Goal: Information Seeking & Learning: Compare options

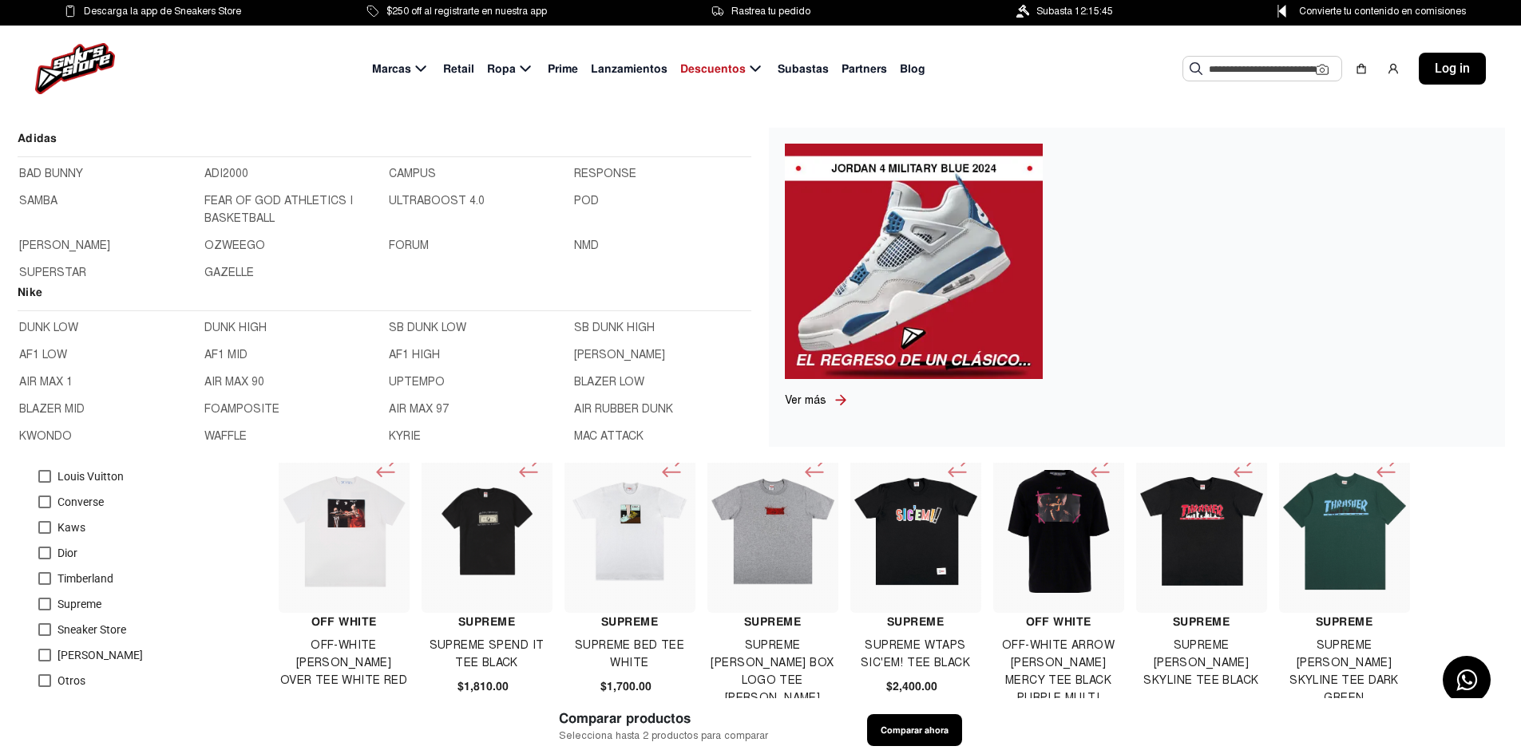
click at [81, 68] on img at bounding box center [75, 68] width 80 height 51
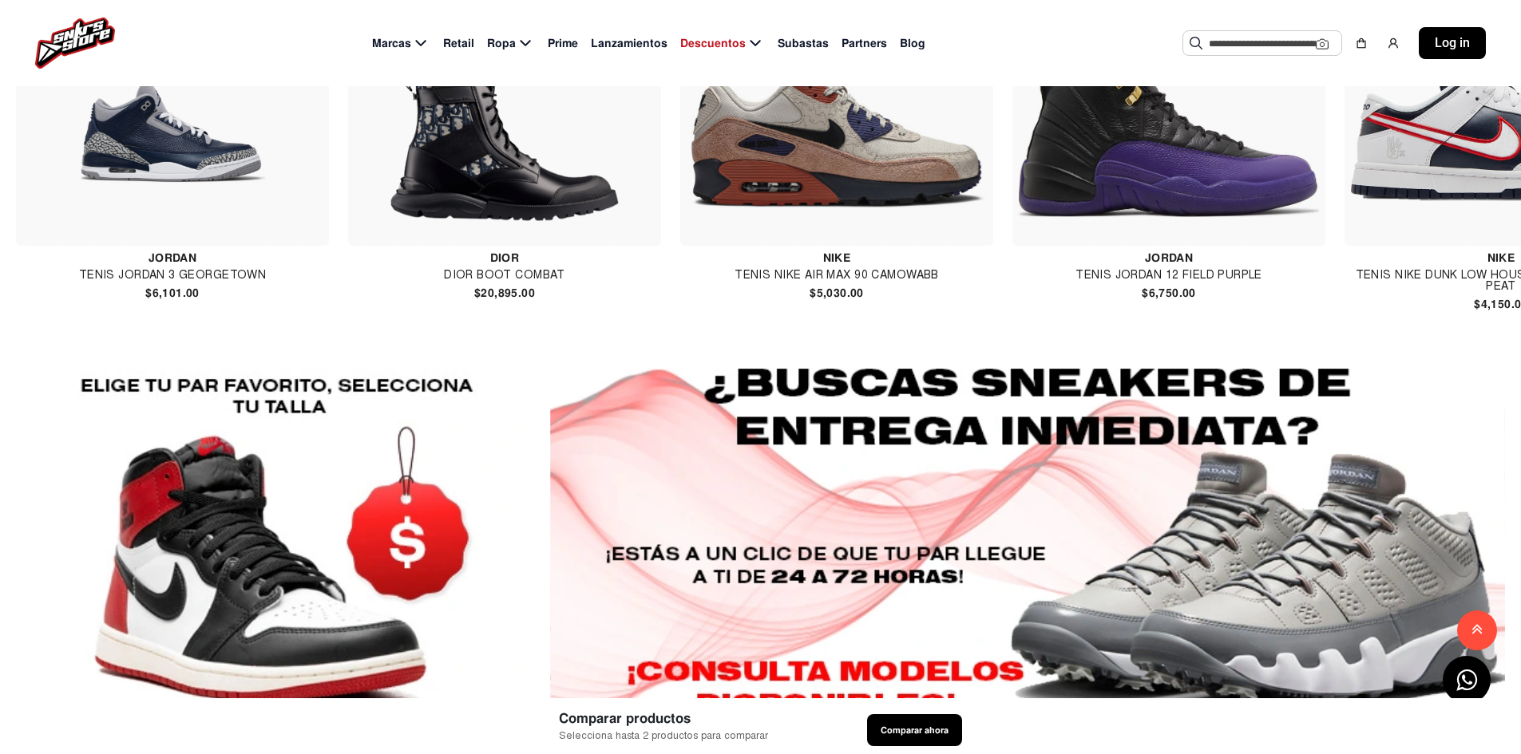
click at [1232, 42] on input "text" at bounding box center [1262, 43] width 107 height 24
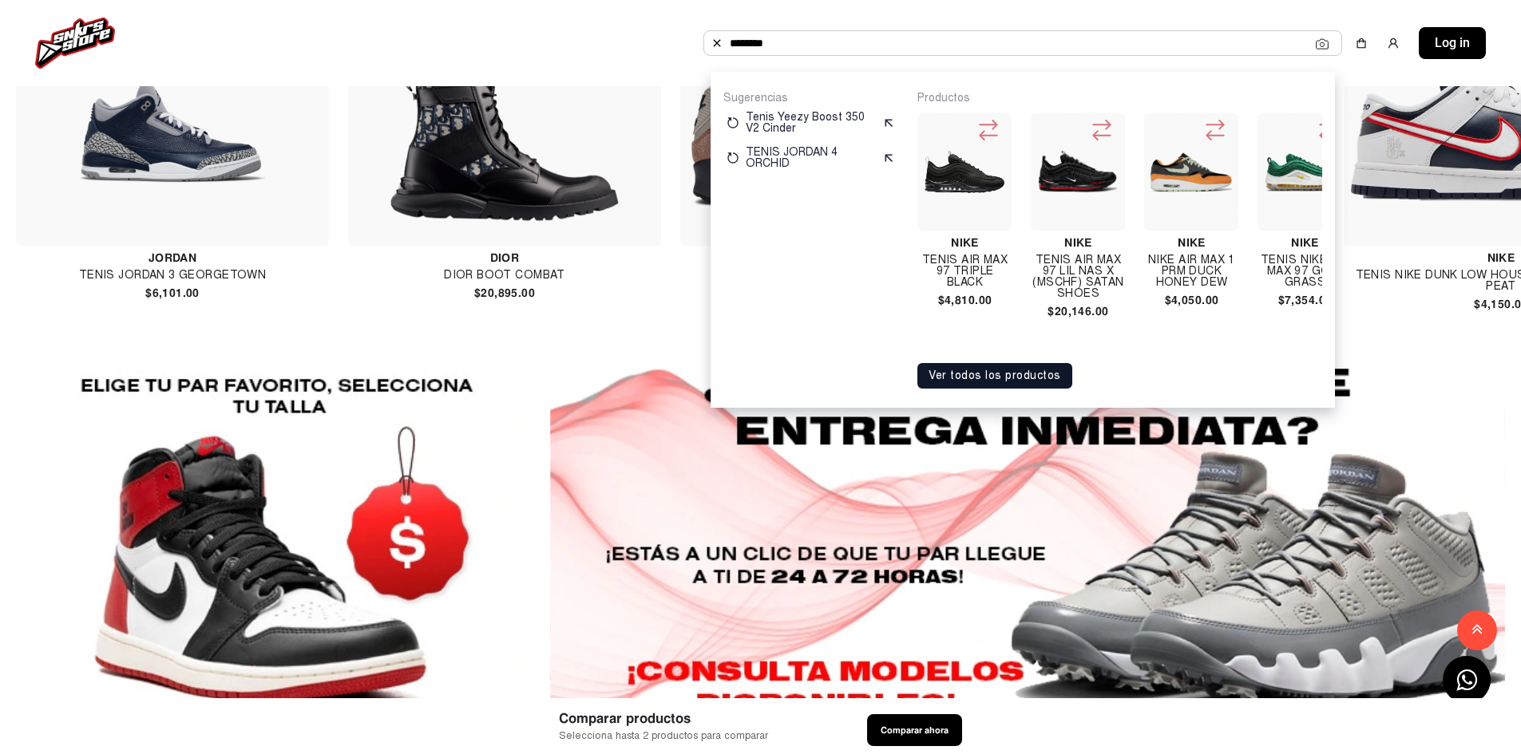
type input "********"
click at [1004, 389] on button "Ver todos los productos" at bounding box center [994, 376] width 155 height 26
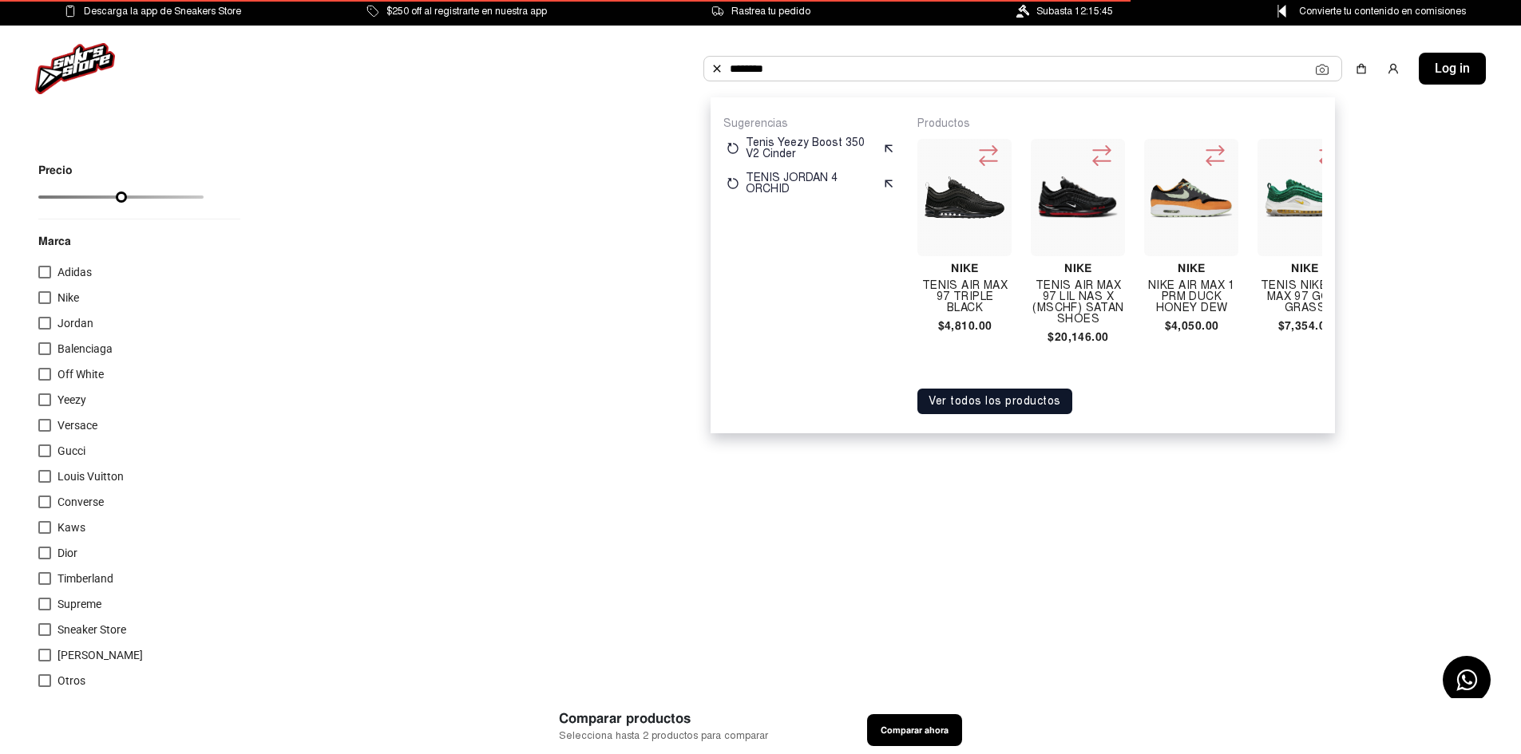
click at [530, 41] on div "Marcas Retail Ropa Prime Lanzamientos Descuentos Subastas Partners Blog *******…" at bounding box center [760, 69] width 1521 height 86
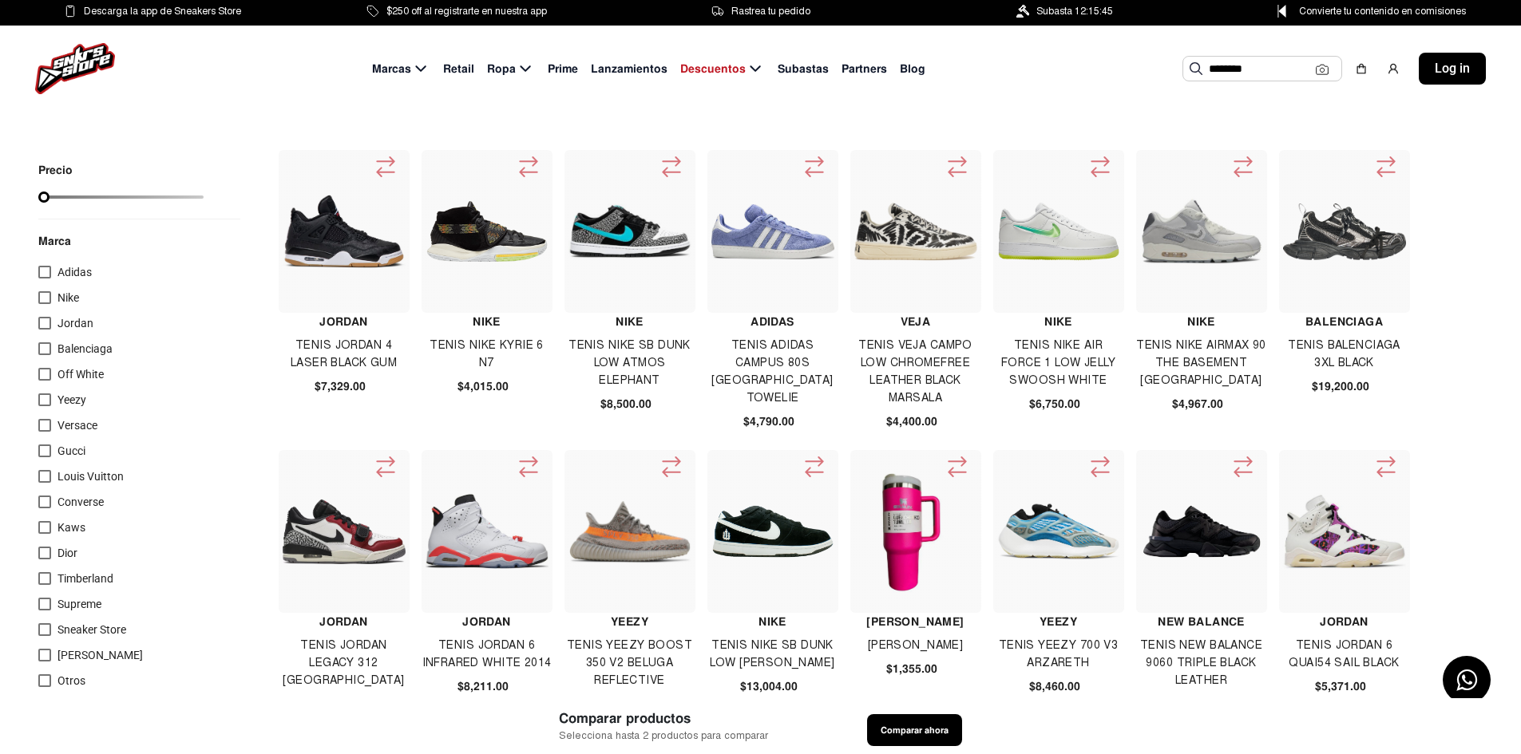
click at [1264, 78] on input "********" at bounding box center [1262, 69] width 107 height 24
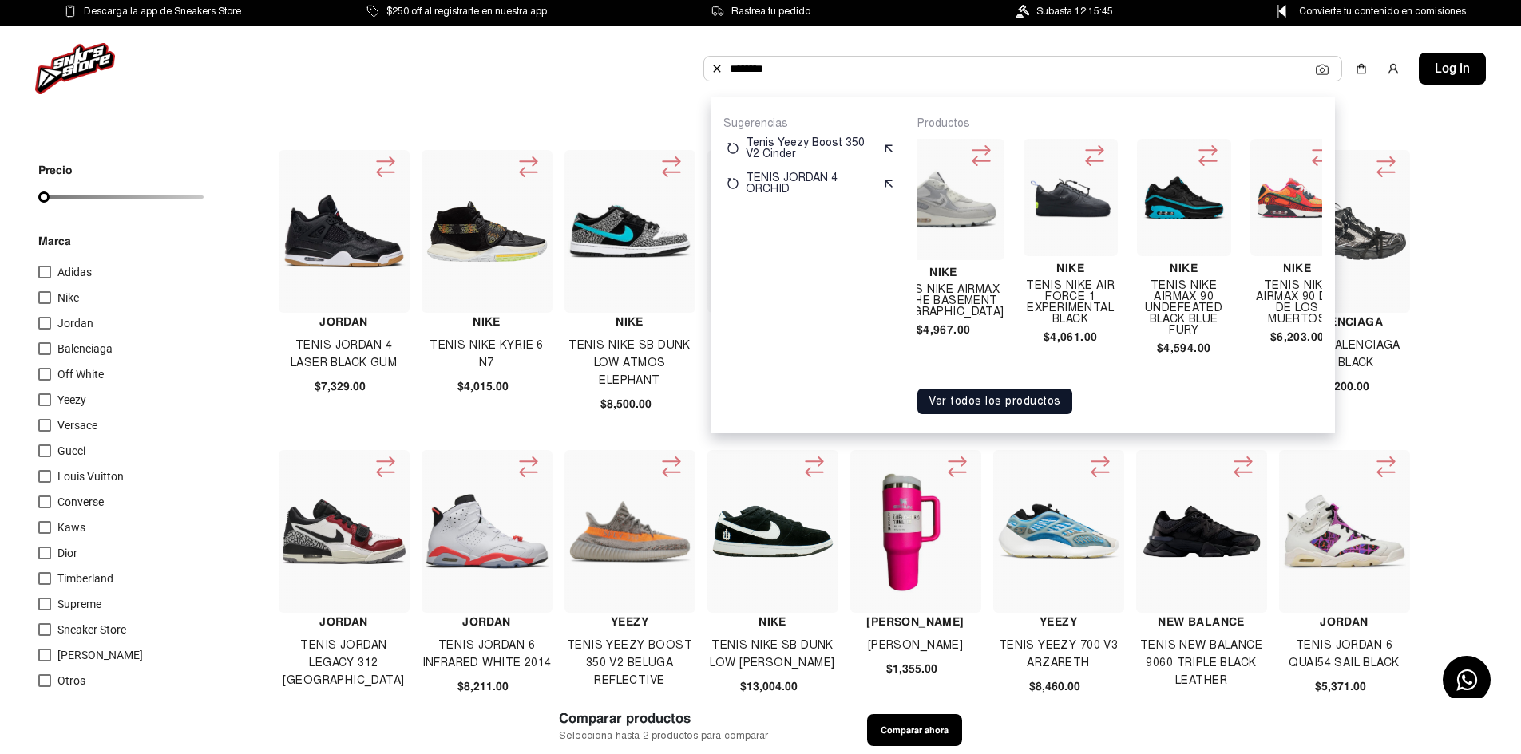
scroll to position [0, 9481]
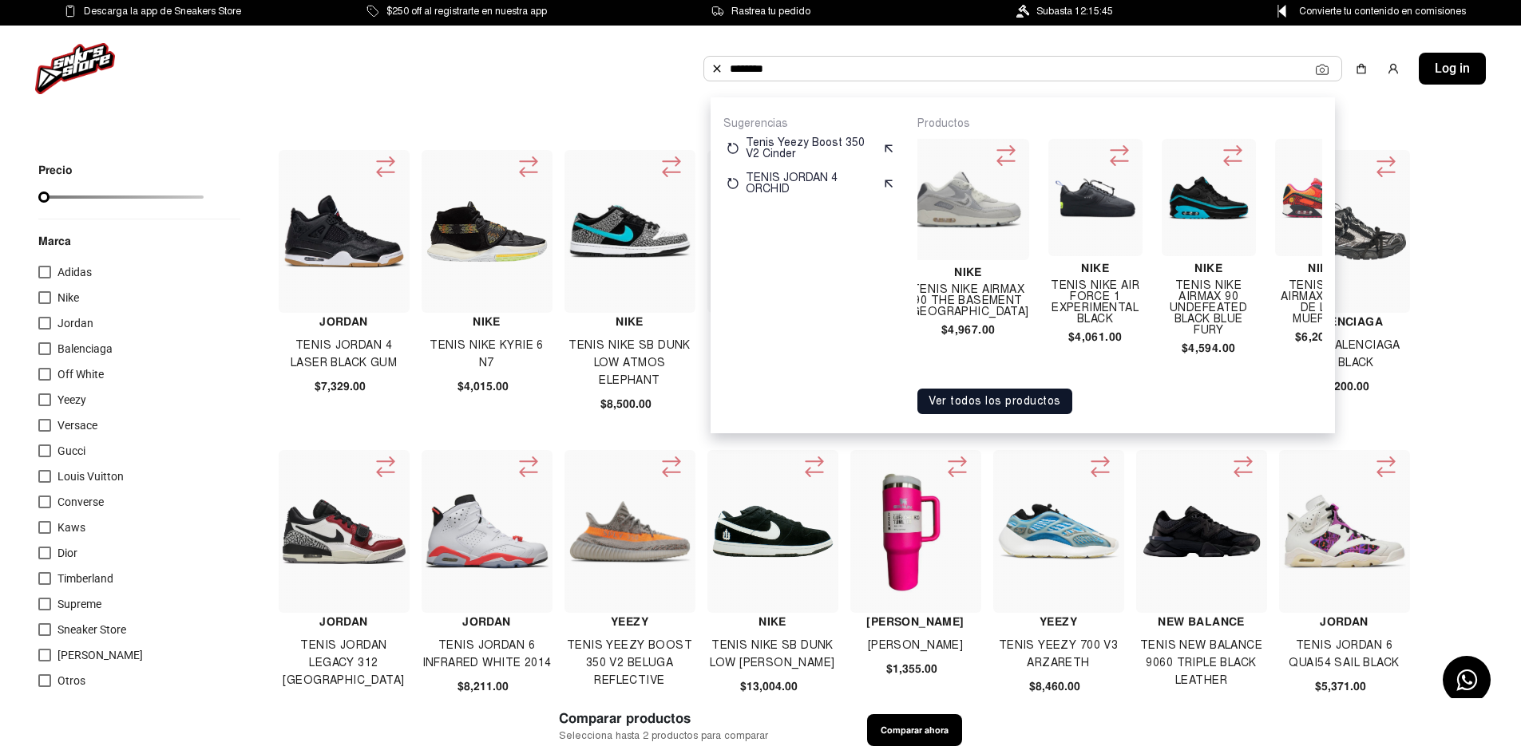
click at [1168, 189] on img at bounding box center [1208, 197] width 81 height 81
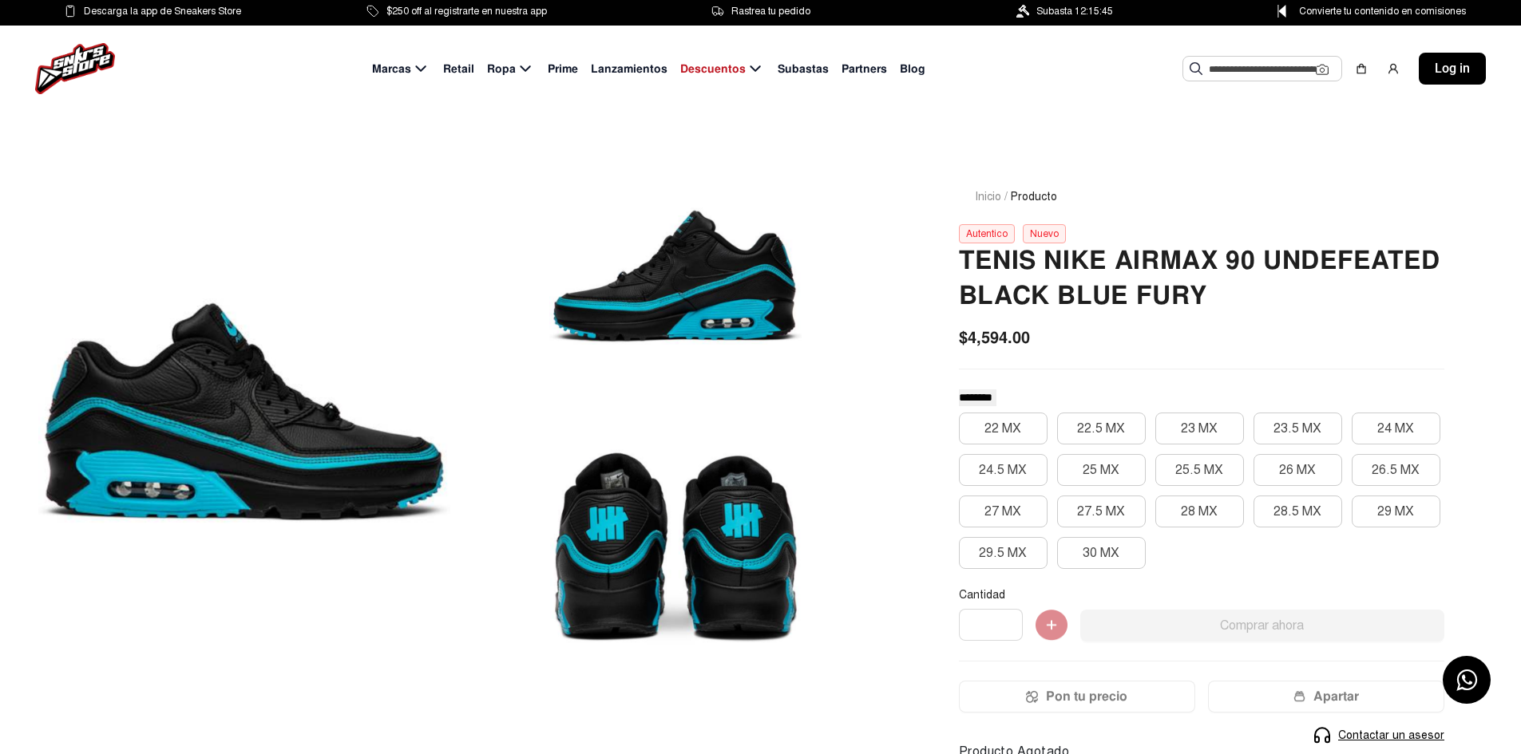
click at [763, 287] on div at bounding box center [675, 276] width 412 height 252
click at [224, 374] on div at bounding box center [244, 411] width 412 height 523
click at [210, 408] on div at bounding box center [244, 411] width 412 height 523
click at [692, 283] on div at bounding box center [675, 276] width 412 height 252
click at [690, 555] on div at bounding box center [675, 548] width 412 height 252
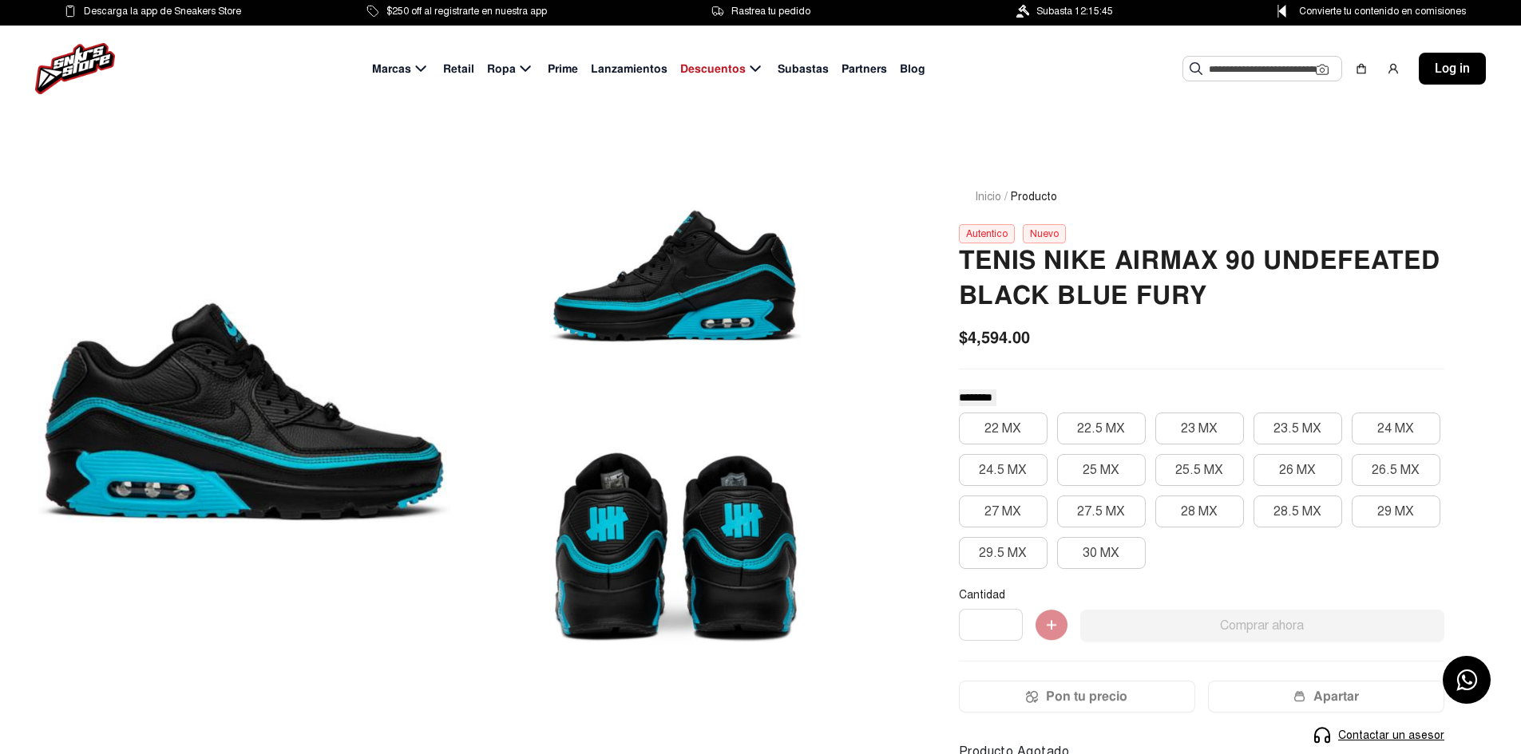
click at [86, 73] on img at bounding box center [75, 68] width 80 height 51
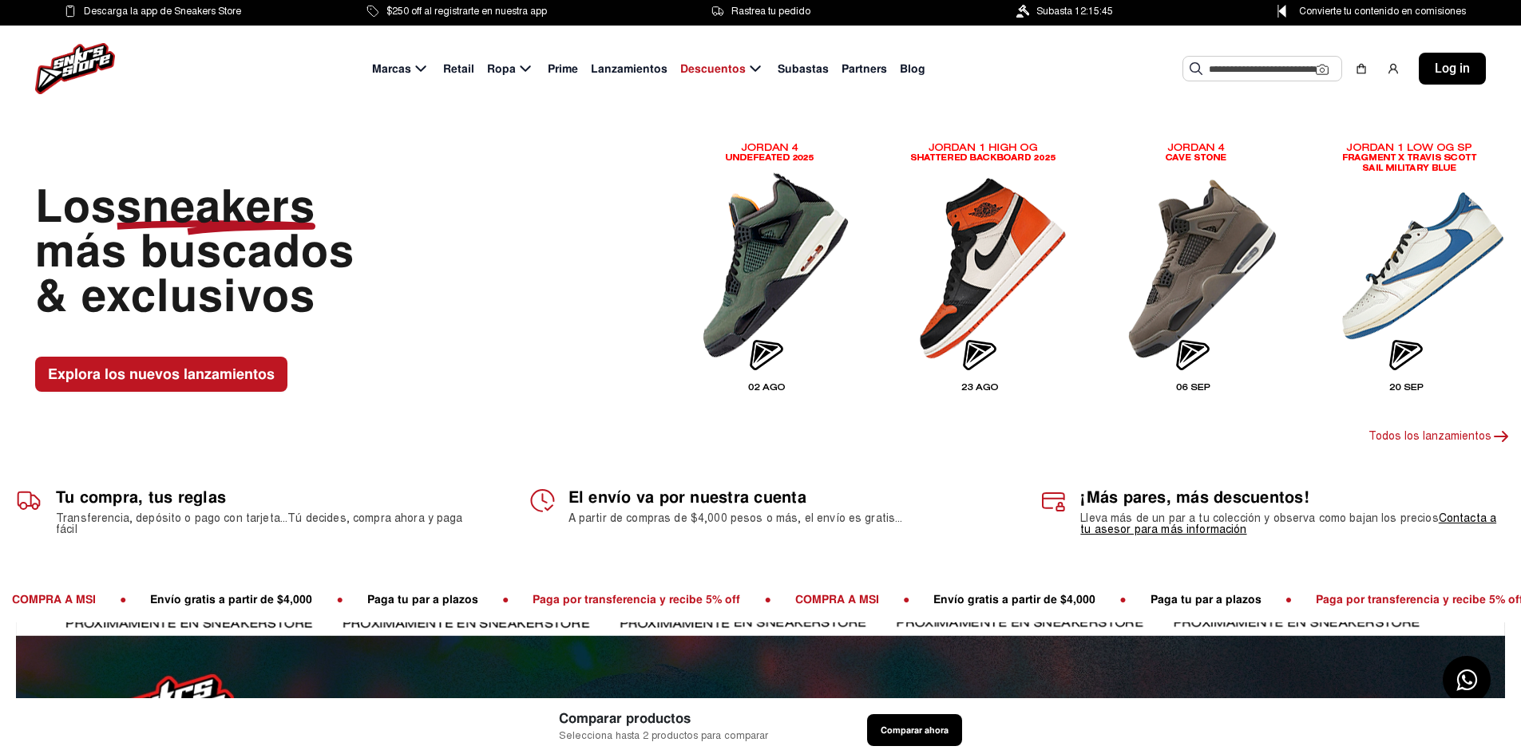
click at [1277, 70] on input "text" at bounding box center [1262, 69] width 107 height 24
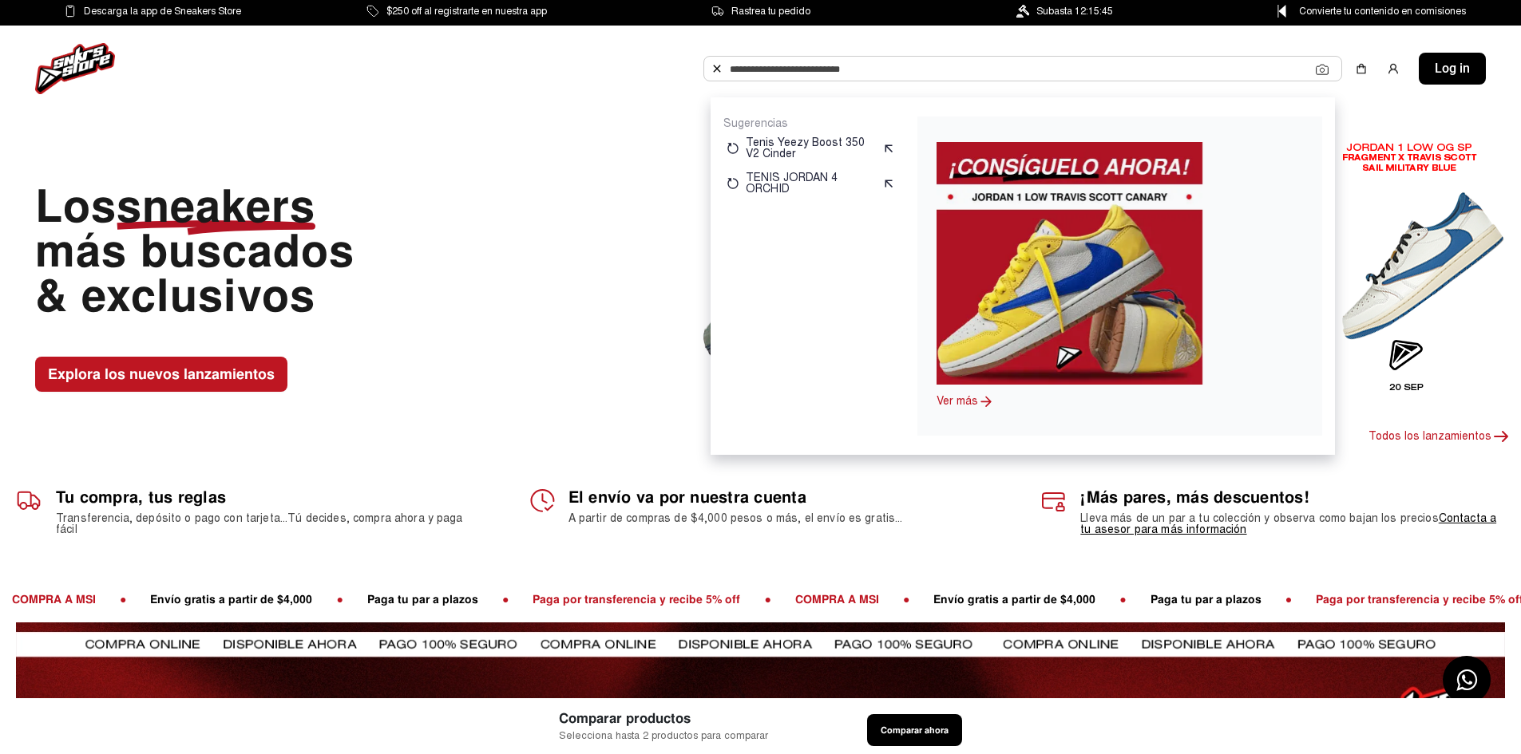
click at [1212, 70] on input "text" at bounding box center [1023, 69] width 586 height 24
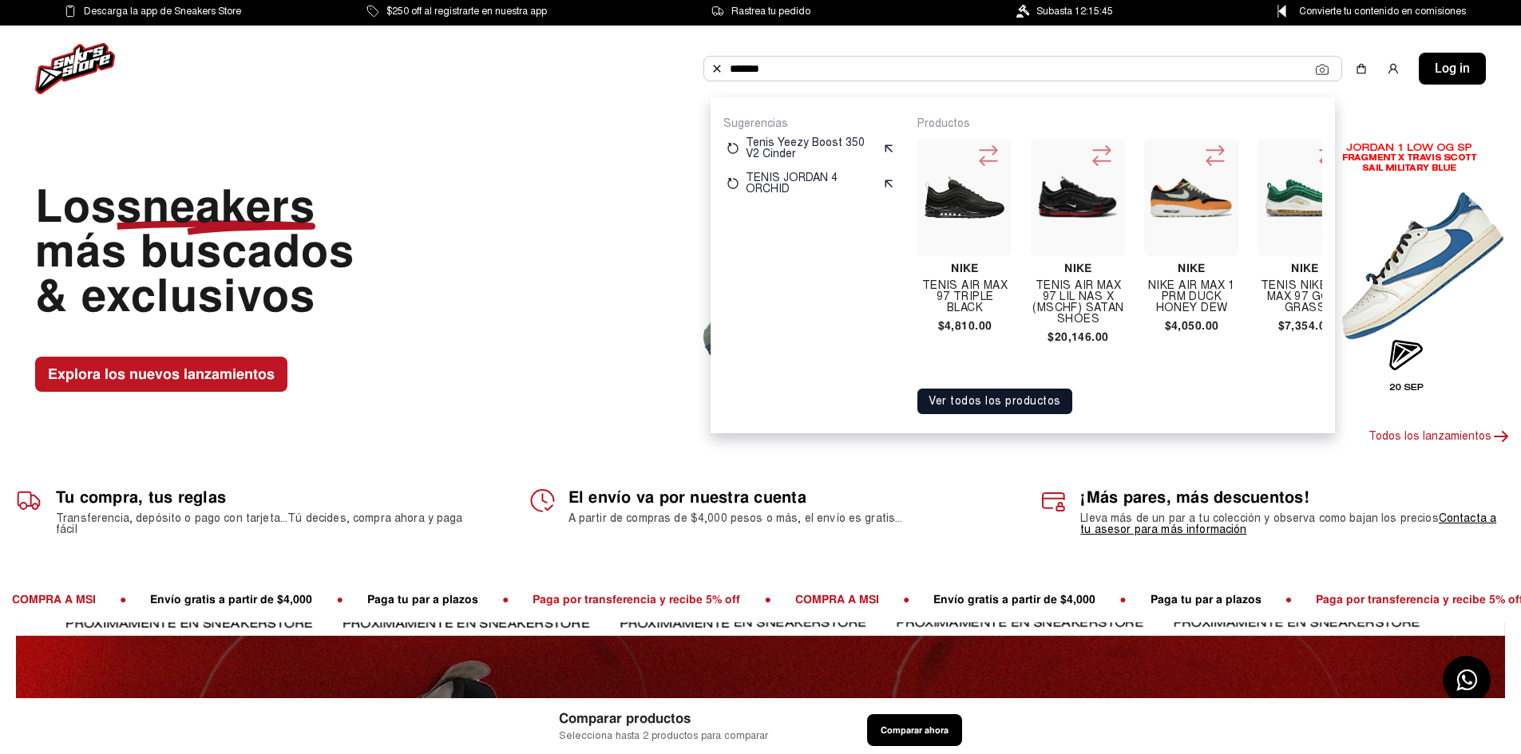
type input "*******"
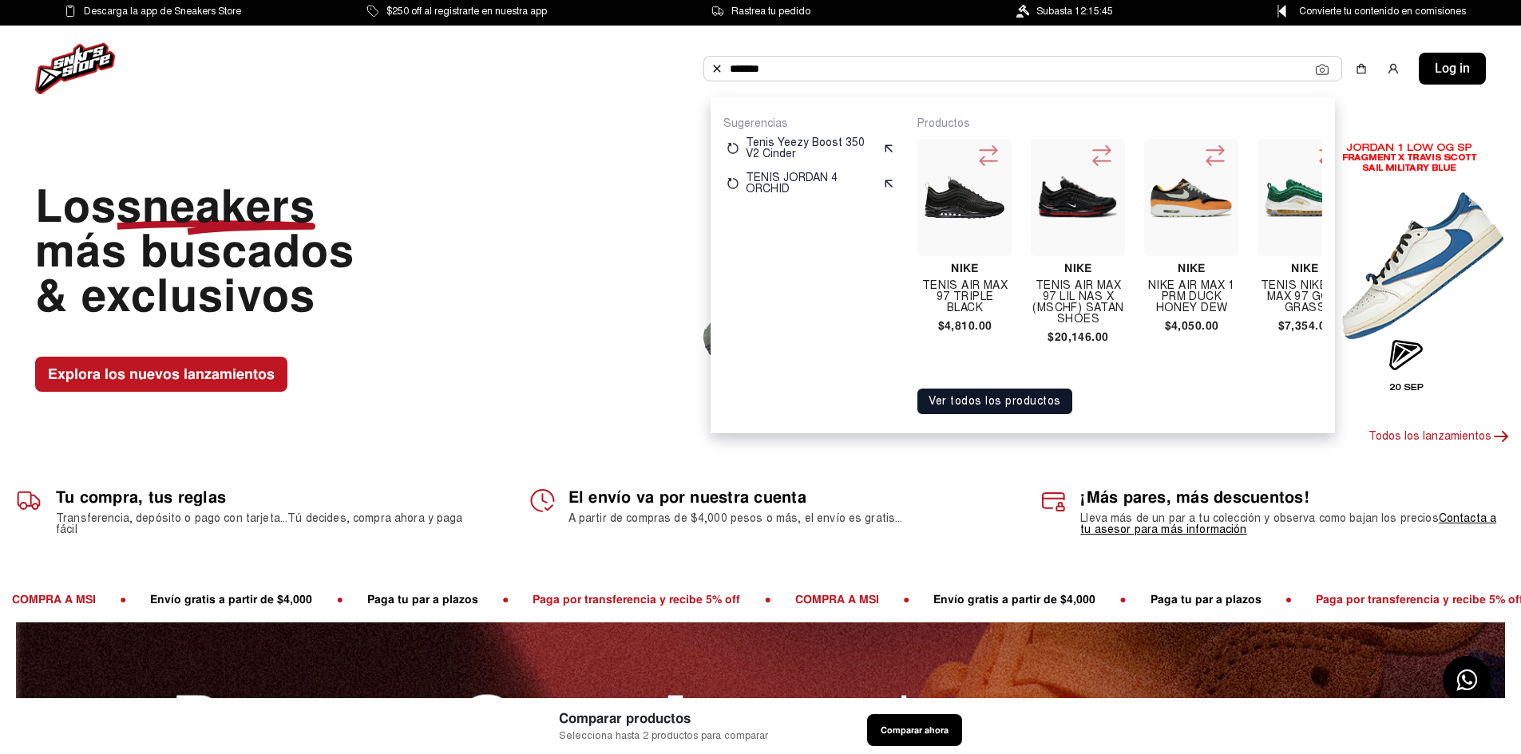
click at [966, 203] on img at bounding box center [964, 197] width 81 height 43
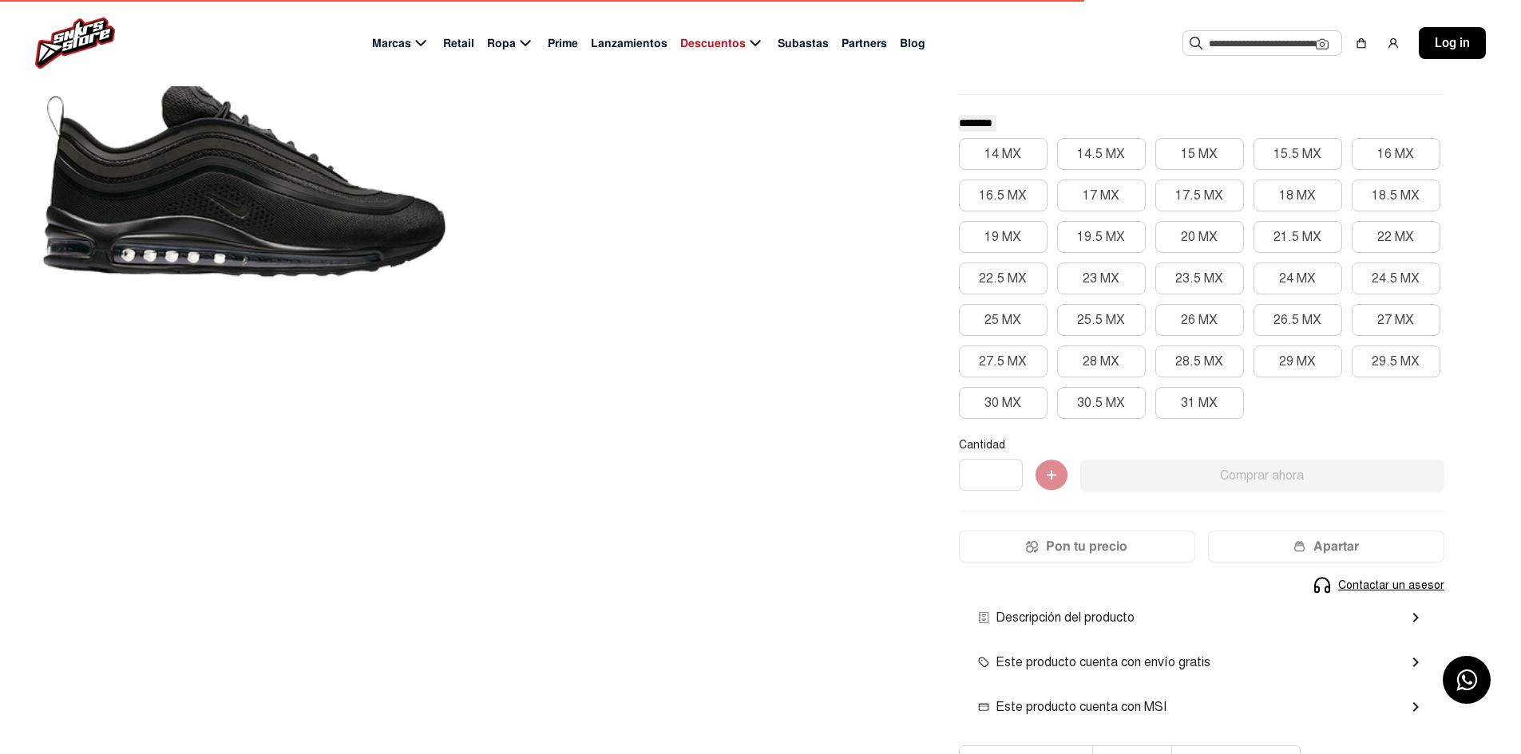
scroll to position [80, 0]
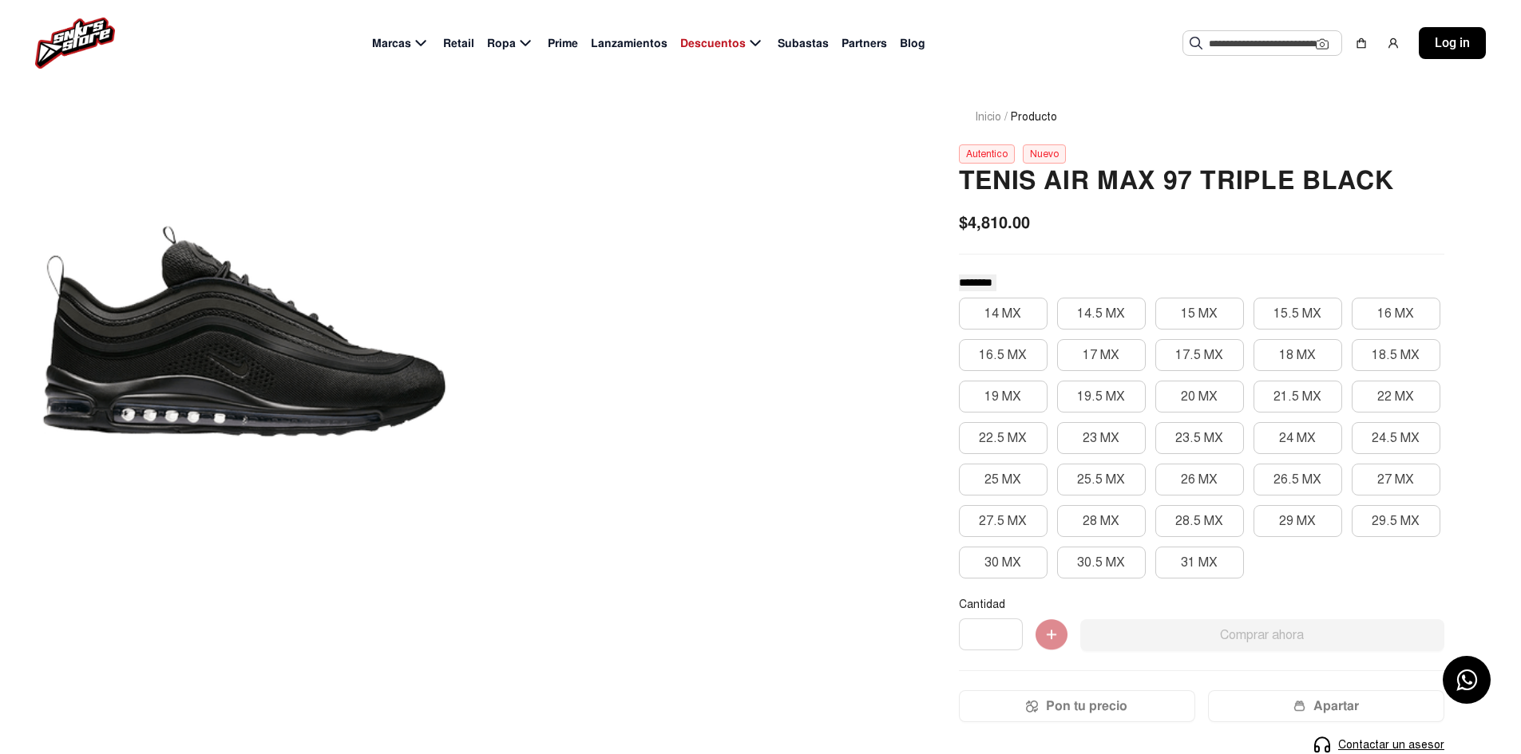
click at [280, 362] on div at bounding box center [244, 331] width 412 height 523
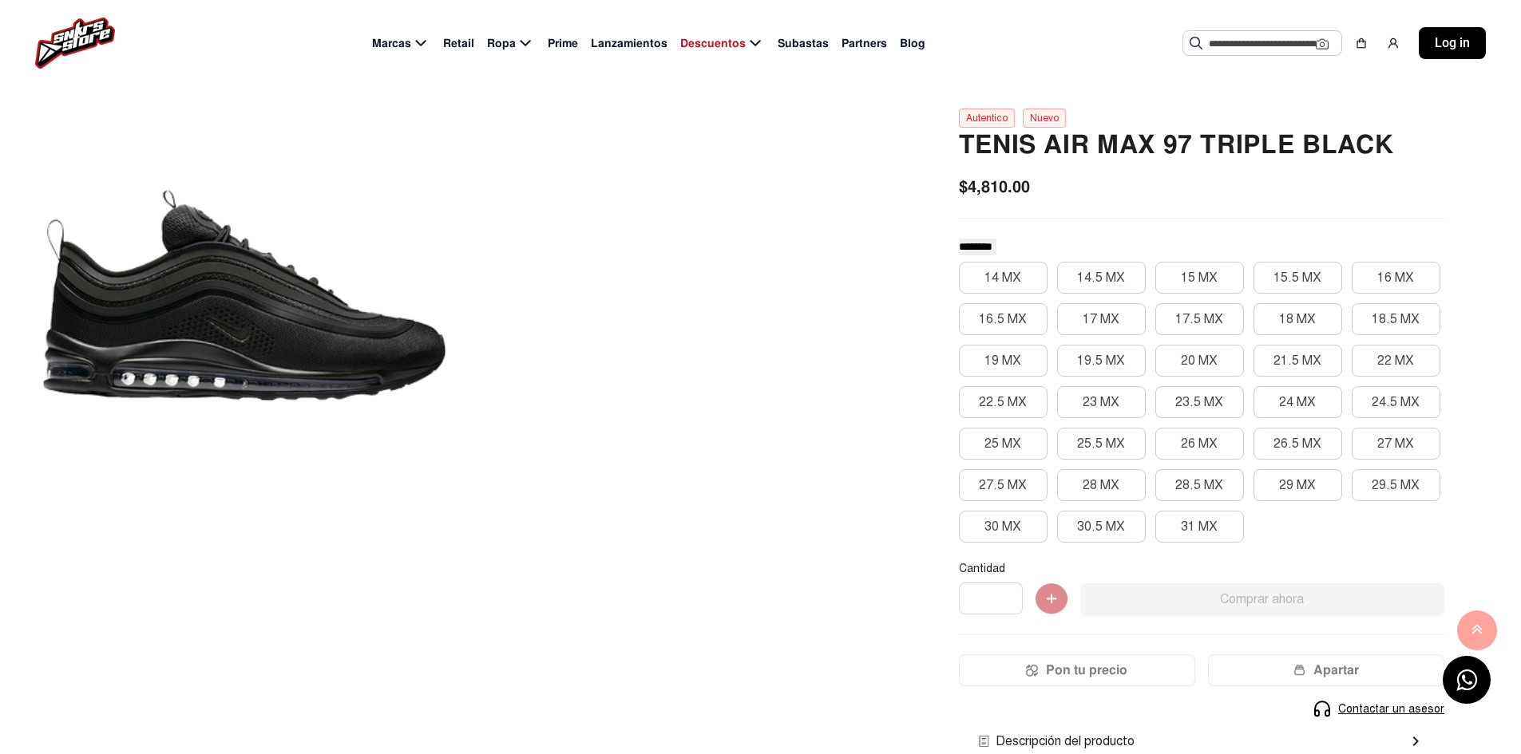
scroll to position [0, 0]
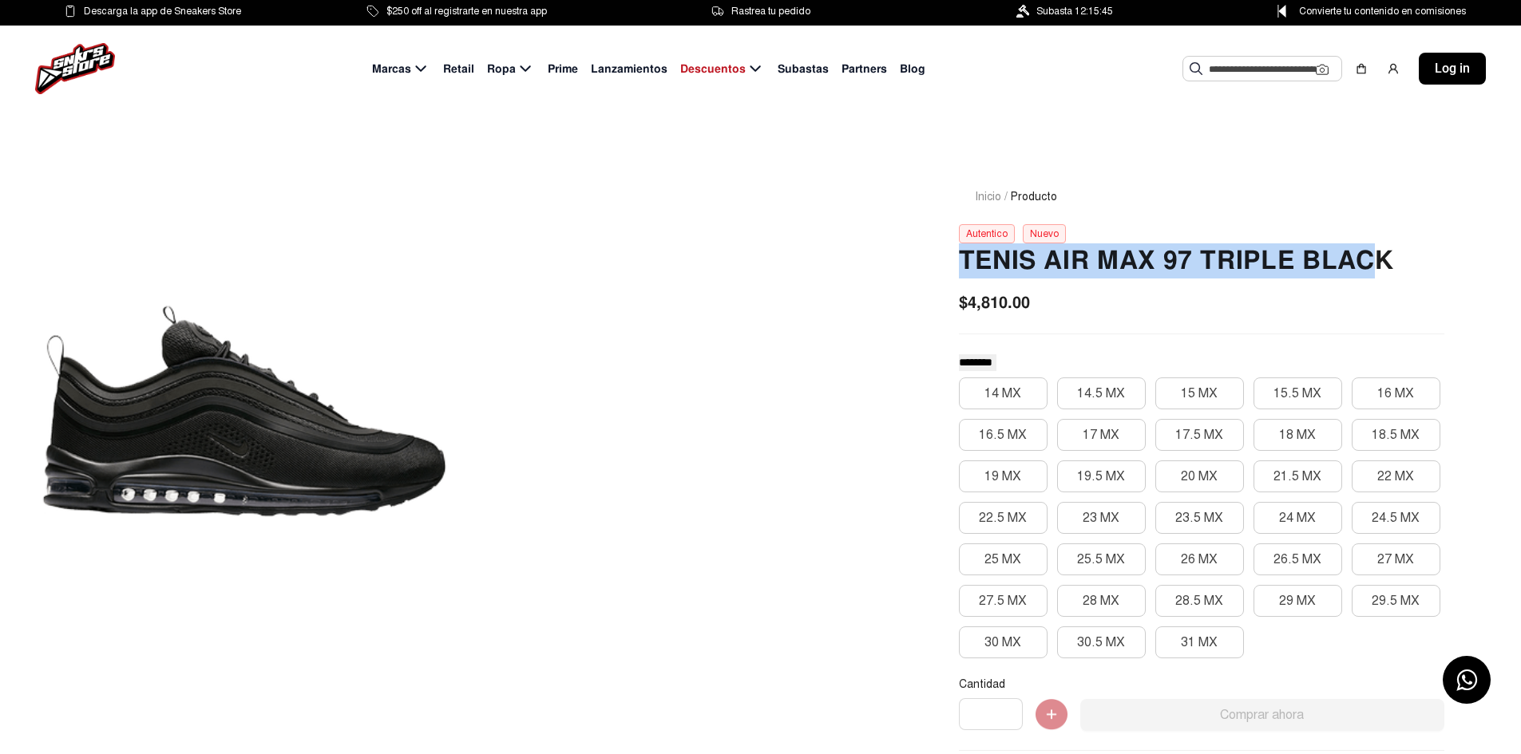
drag, startPoint x: 957, startPoint y: 259, endPoint x: 1383, endPoint y: 259, distance: 425.5
click at [1383, 259] on div "Inicio / Producto Autentico Nuevo Tenis Air Max 97 Triple Black $4,810.00 *****…" at bounding box center [1201, 605] width 562 height 911
click at [1352, 261] on h2 "Tenis Air Max 97 Triple Black" at bounding box center [1201, 260] width 485 height 35
drag, startPoint x: 962, startPoint y: 257, endPoint x: 1400, endPoint y: 263, distance: 438.3
click at [1400, 263] on h2 "Tenis Air Max 97 Triple Black" at bounding box center [1201, 260] width 485 height 35
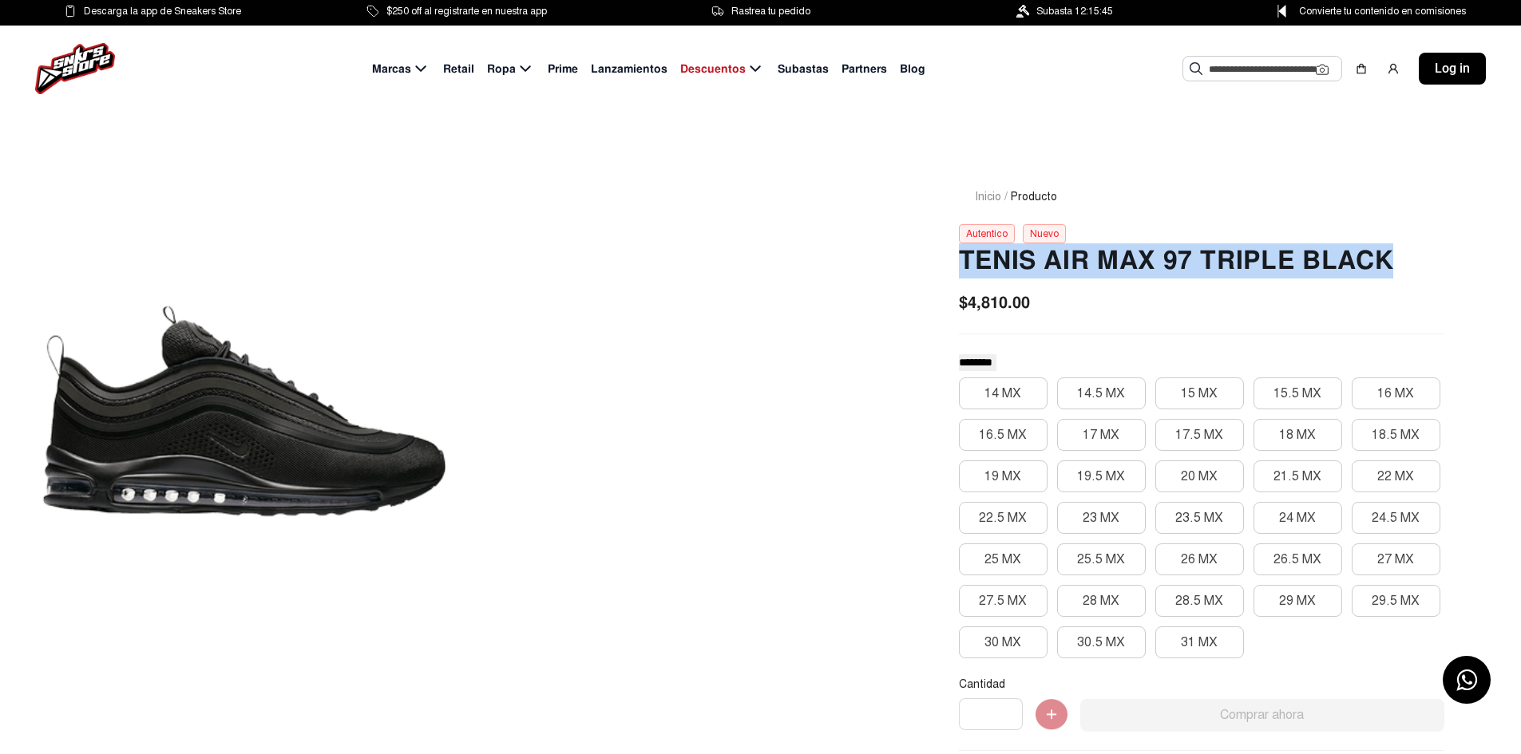
copy h2 "Tenis Air Max 97 Triple Black"
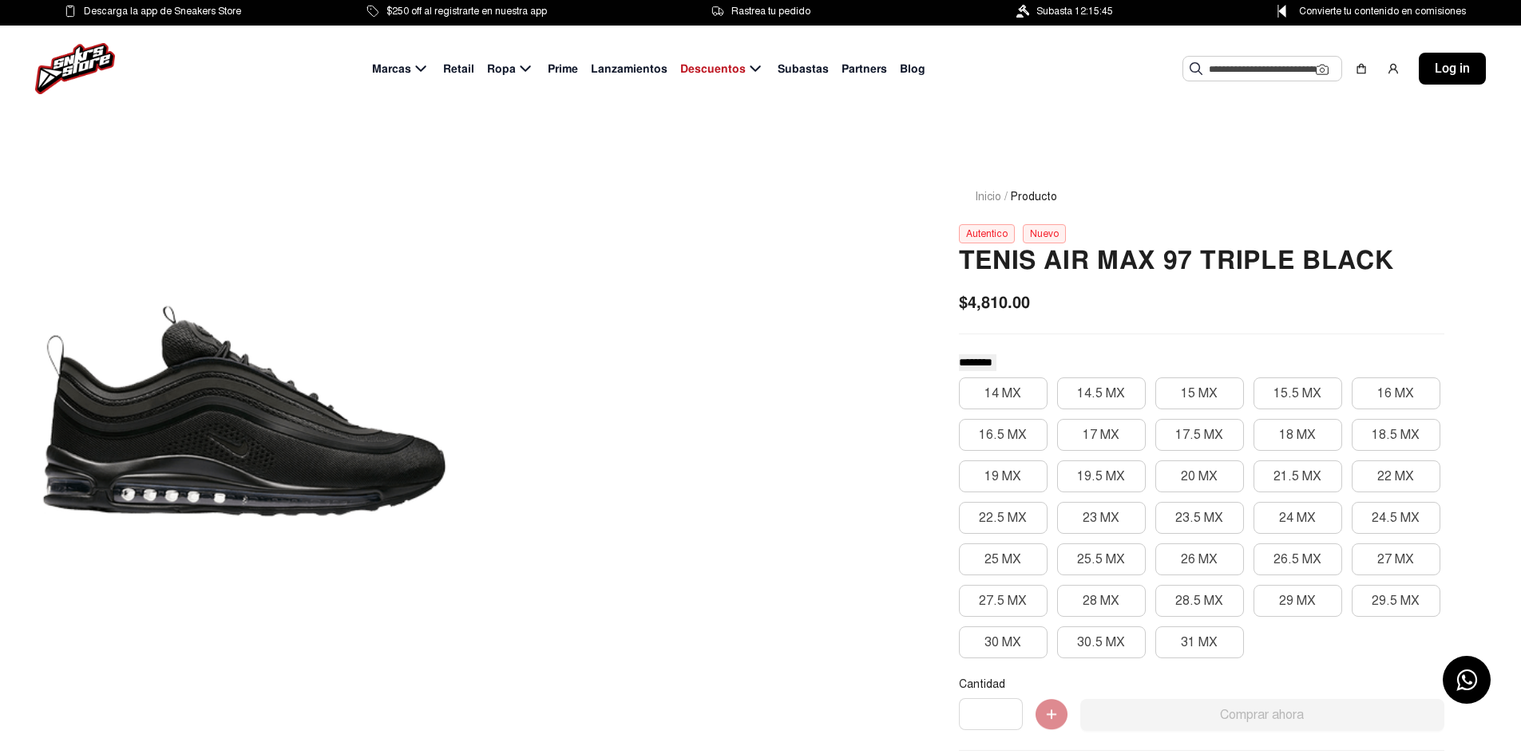
click at [1226, 75] on input "text" at bounding box center [1262, 69] width 107 height 24
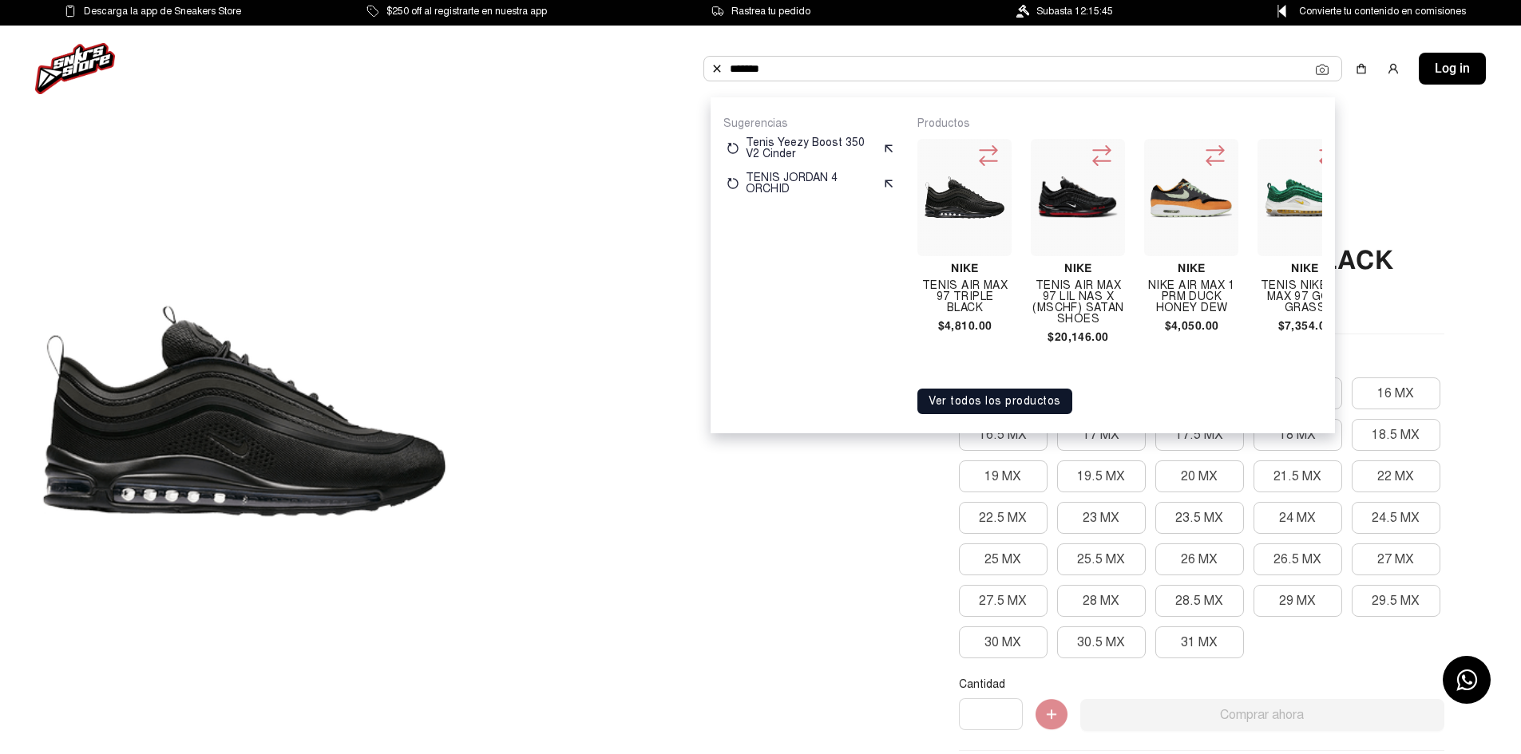
type input "*******"
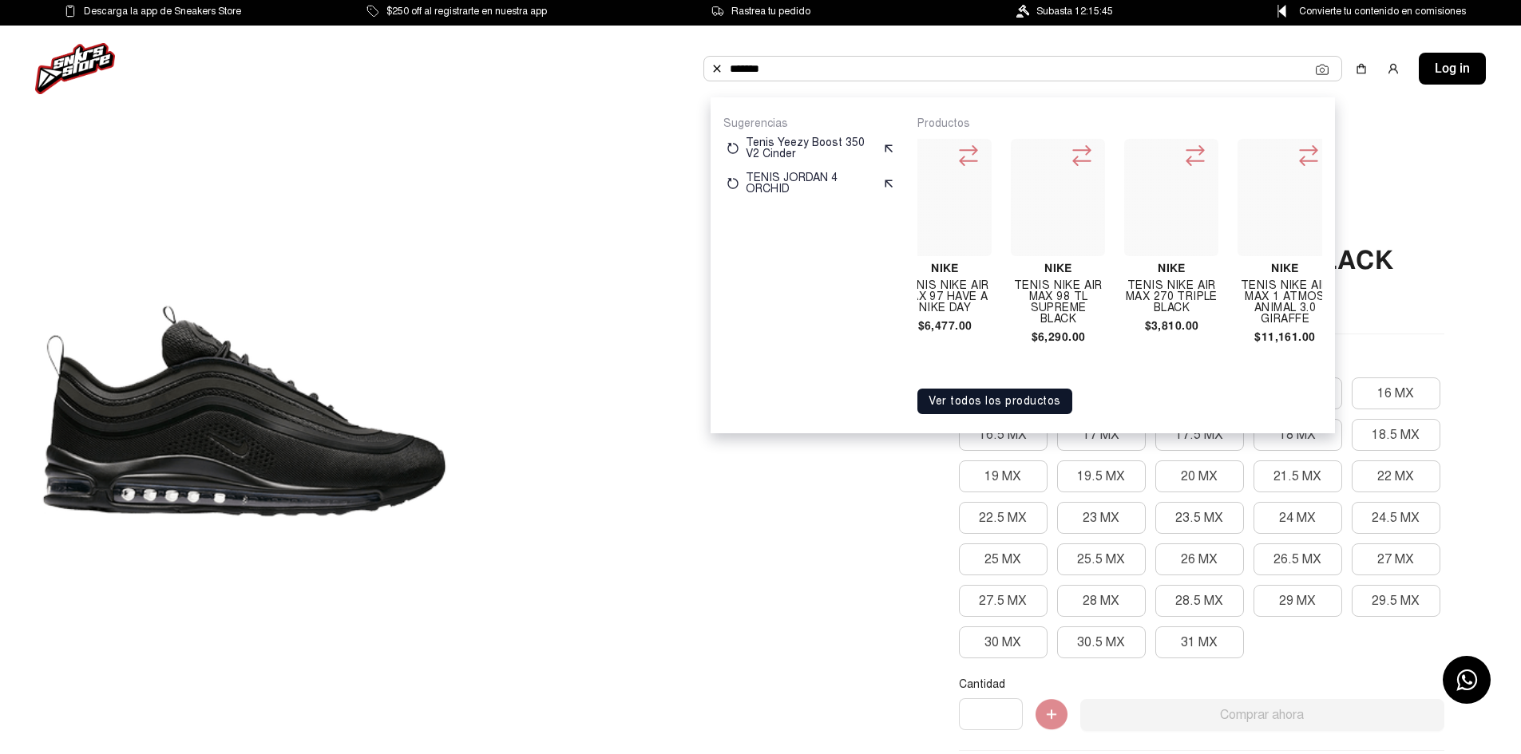
scroll to position [0, 1735]
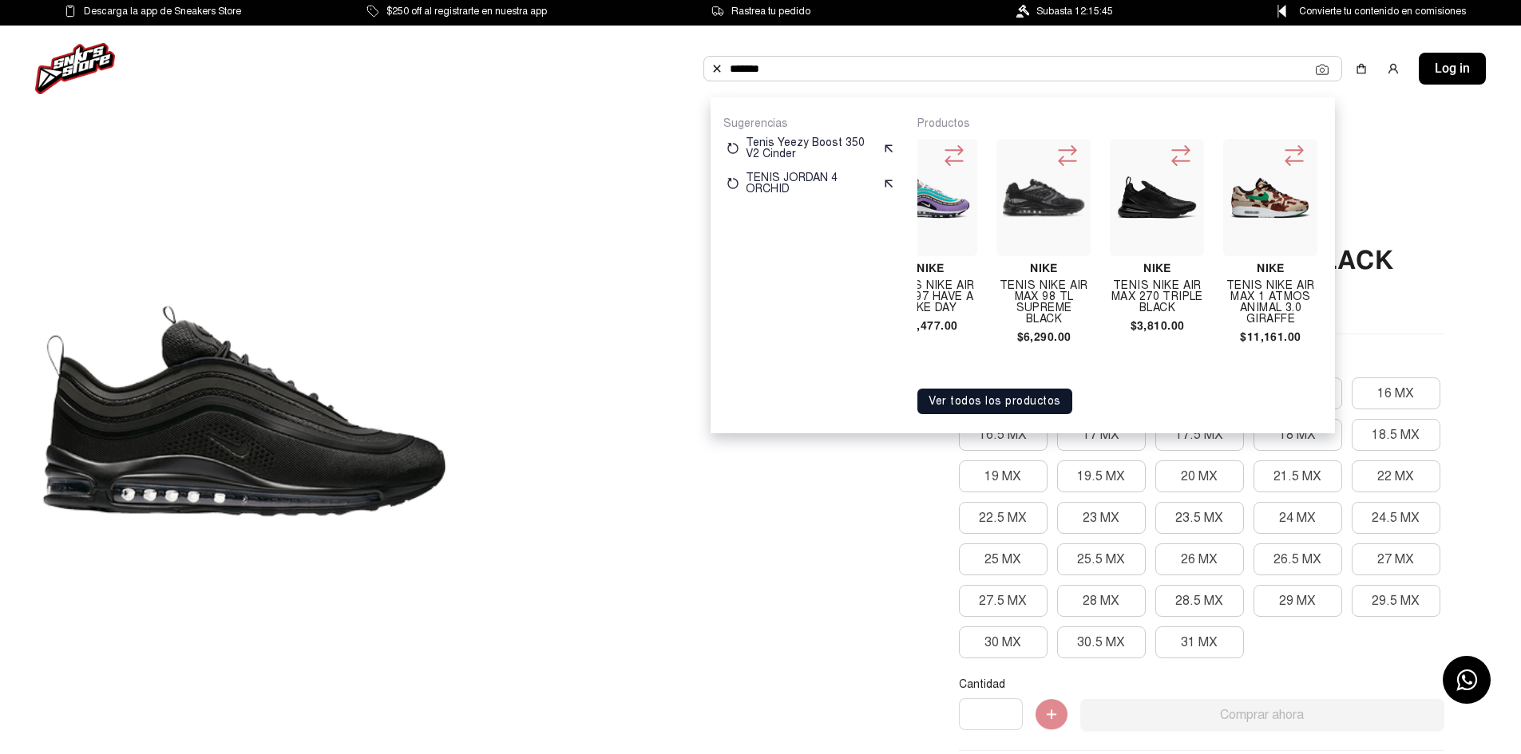
click at [1047, 196] on img at bounding box center [1043, 198] width 81 height 38
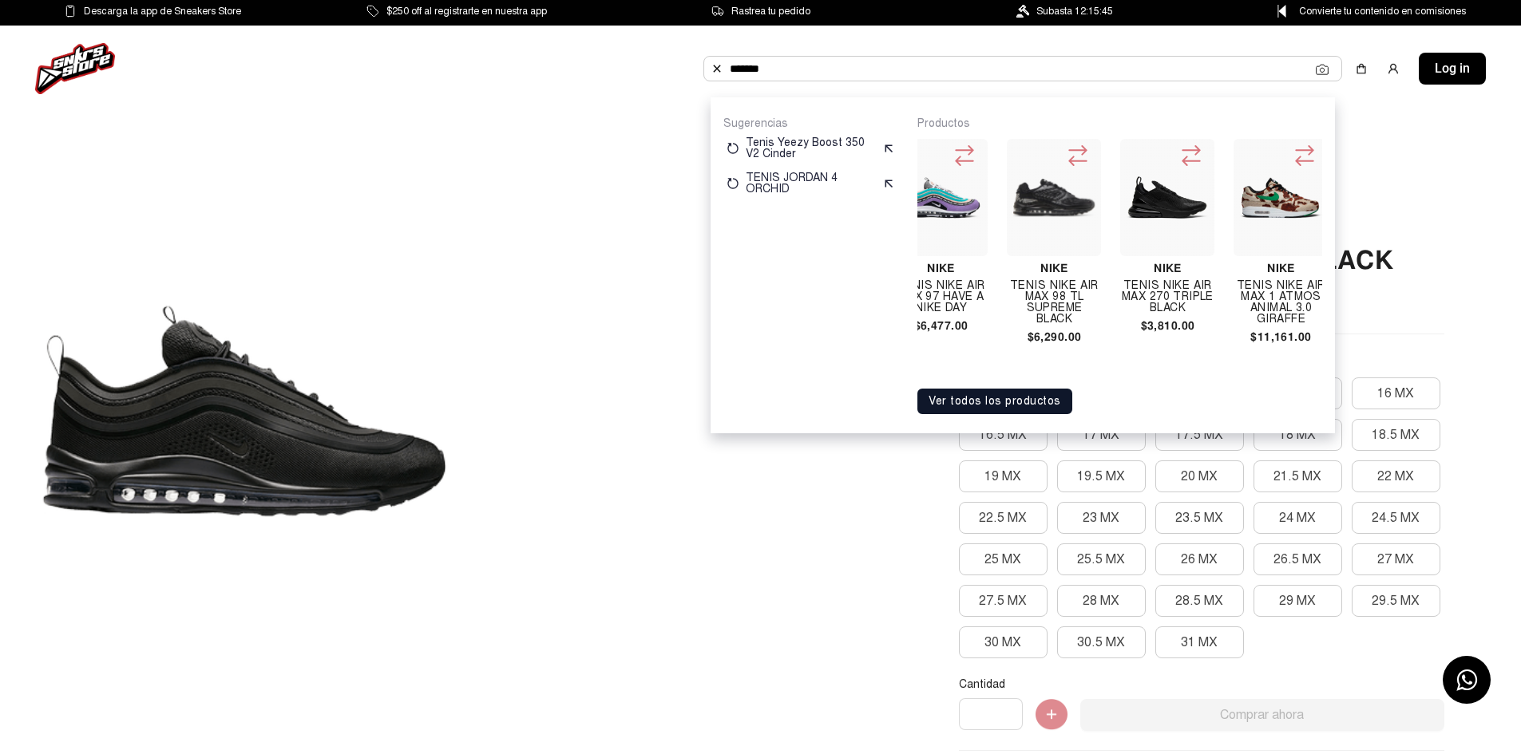
click at [1150, 189] on img at bounding box center [1166, 198] width 81 height 44
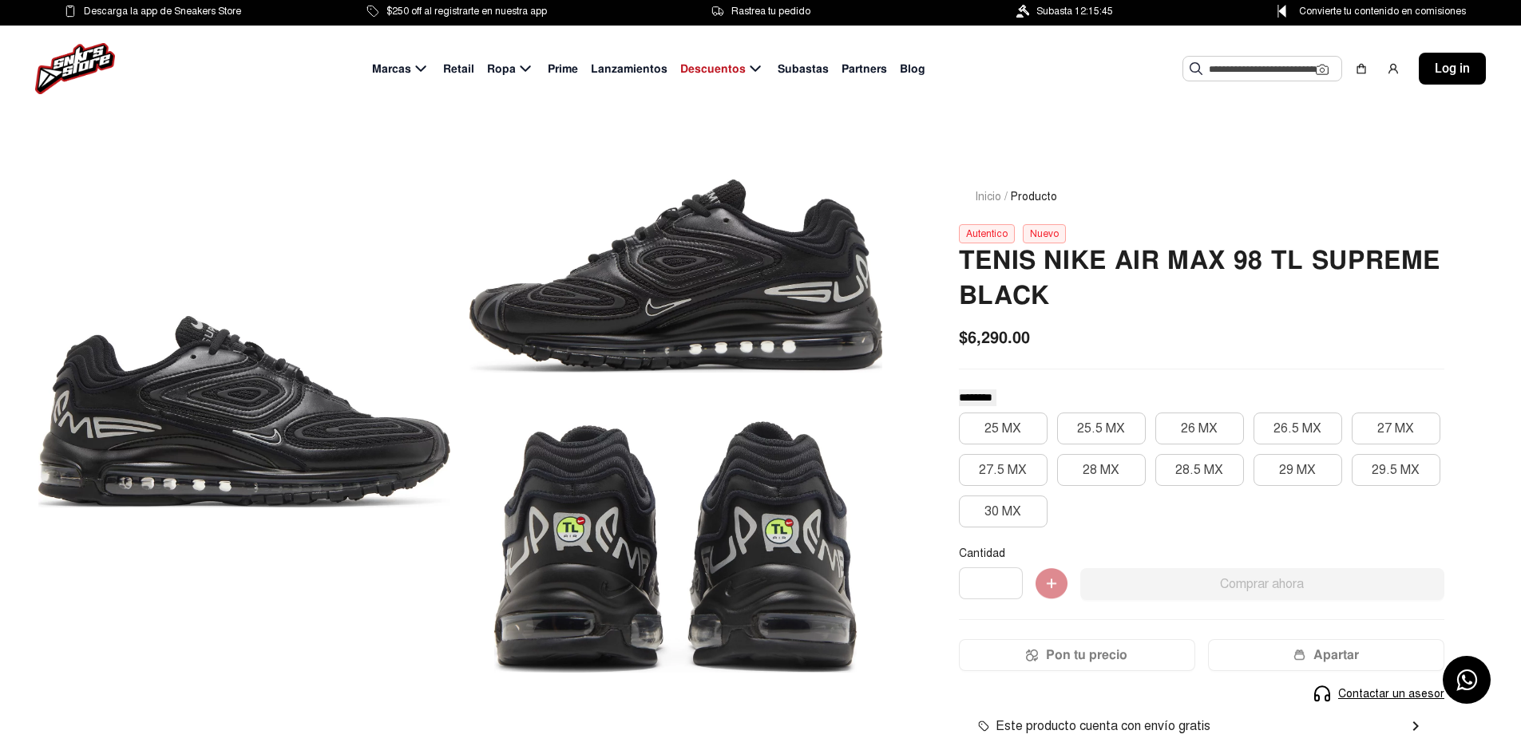
drag, startPoint x: 957, startPoint y: 256, endPoint x: 1062, endPoint y: 291, distance: 110.1
click at [1062, 291] on div "Inicio / Producto Autentico Nuevo Tenis Nike Air Max 98 Tl Supreme Black $6,290…" at bounding box center [1201, 517] width 562 height 735
copy h2 "Tenis Nike Air Max 98 Tl Supreme Black"
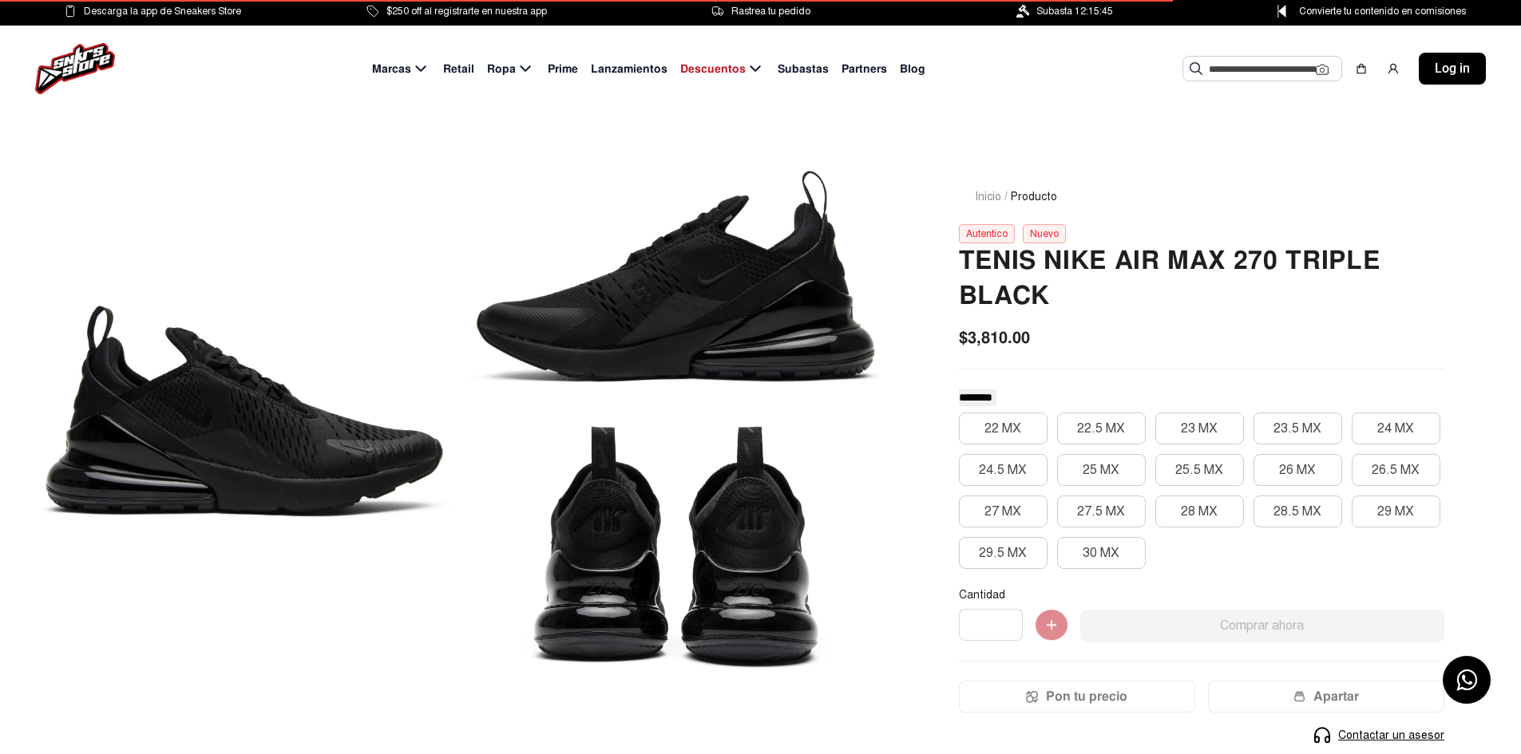
click at [706, 362] on div at bounding box center [675, 276] width 412 height 252
click at [732, 615] on div at bounding box center [675, 548] width 412 height 252
click at [619, 608] on div at bounding box center [675, 548] width 412 height 252
click at [1273, 64] on input "text" at bounding box center [1262, 69] width 107 height 24
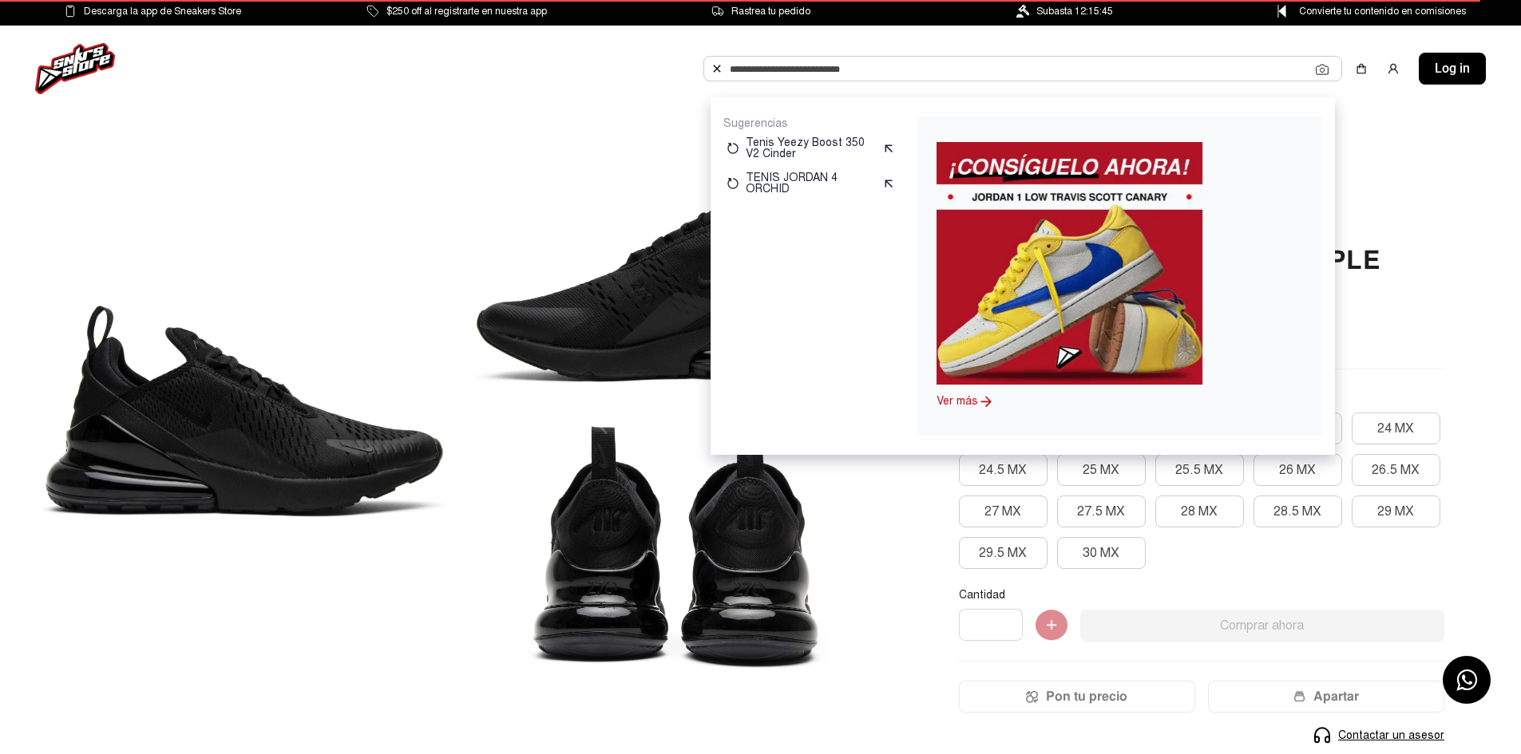
click at [815, 65] on input "text" at bounding box center [1023, 69] width 586 height 24
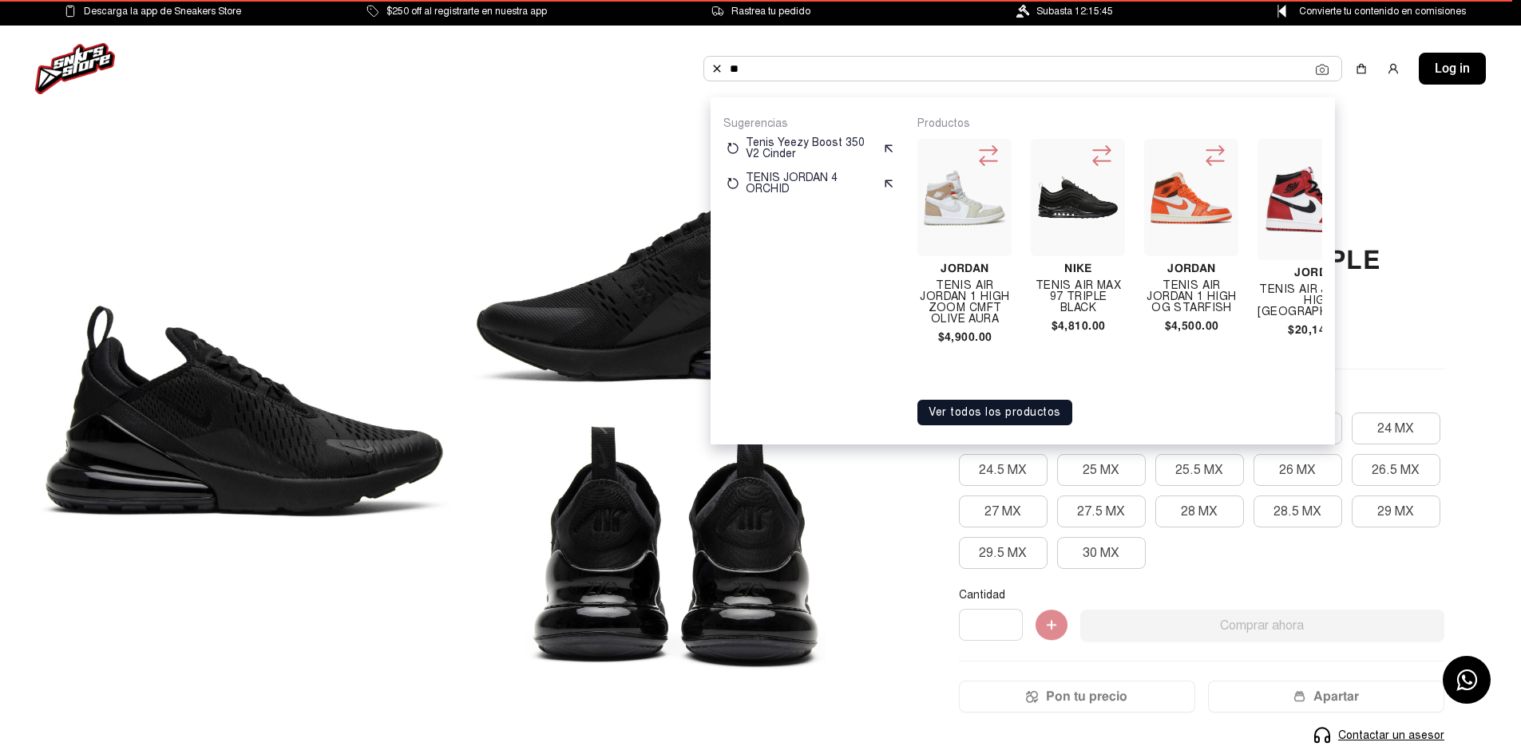
type input "**"
click at [979, 423] on button "Ver todos los productos" at bounding box center [994, 413] width 155 height 26
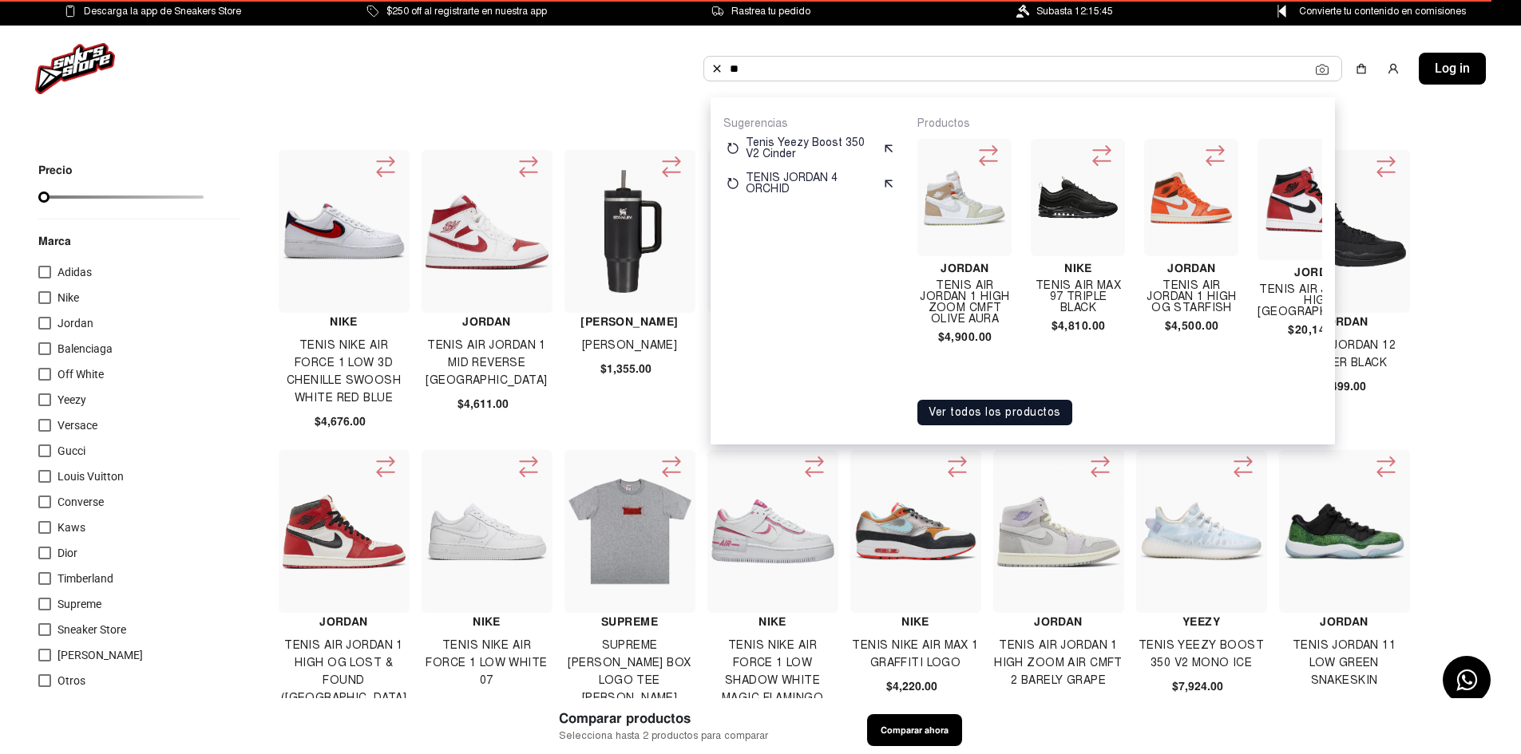
click at [260, 41] on div "Marcas Retail Ropa Prime Lanzamientos Descuentos Subastas Partners Blog ** Suge…" at bounding box center [760, 69] width 1521 height 86
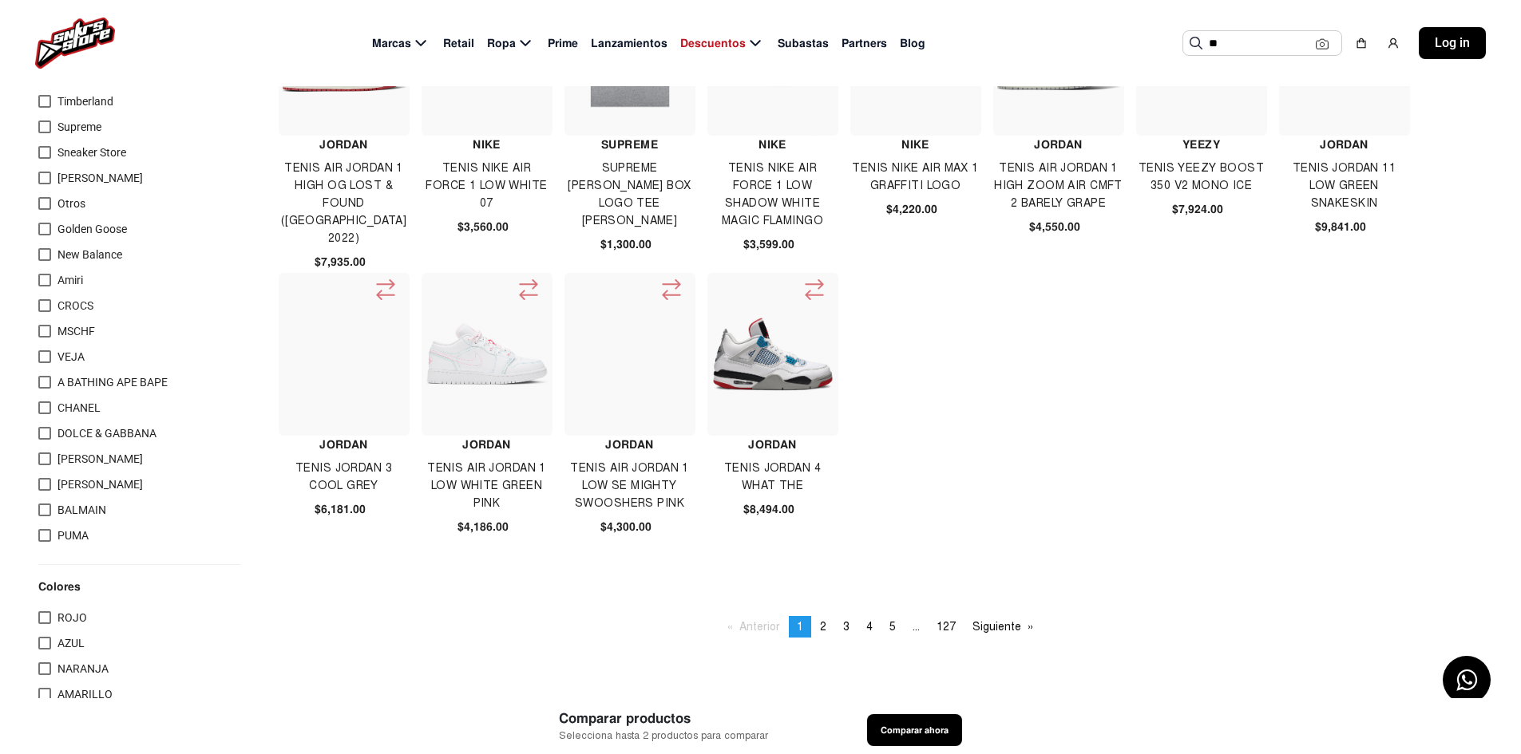
scroll to position [559, 0]
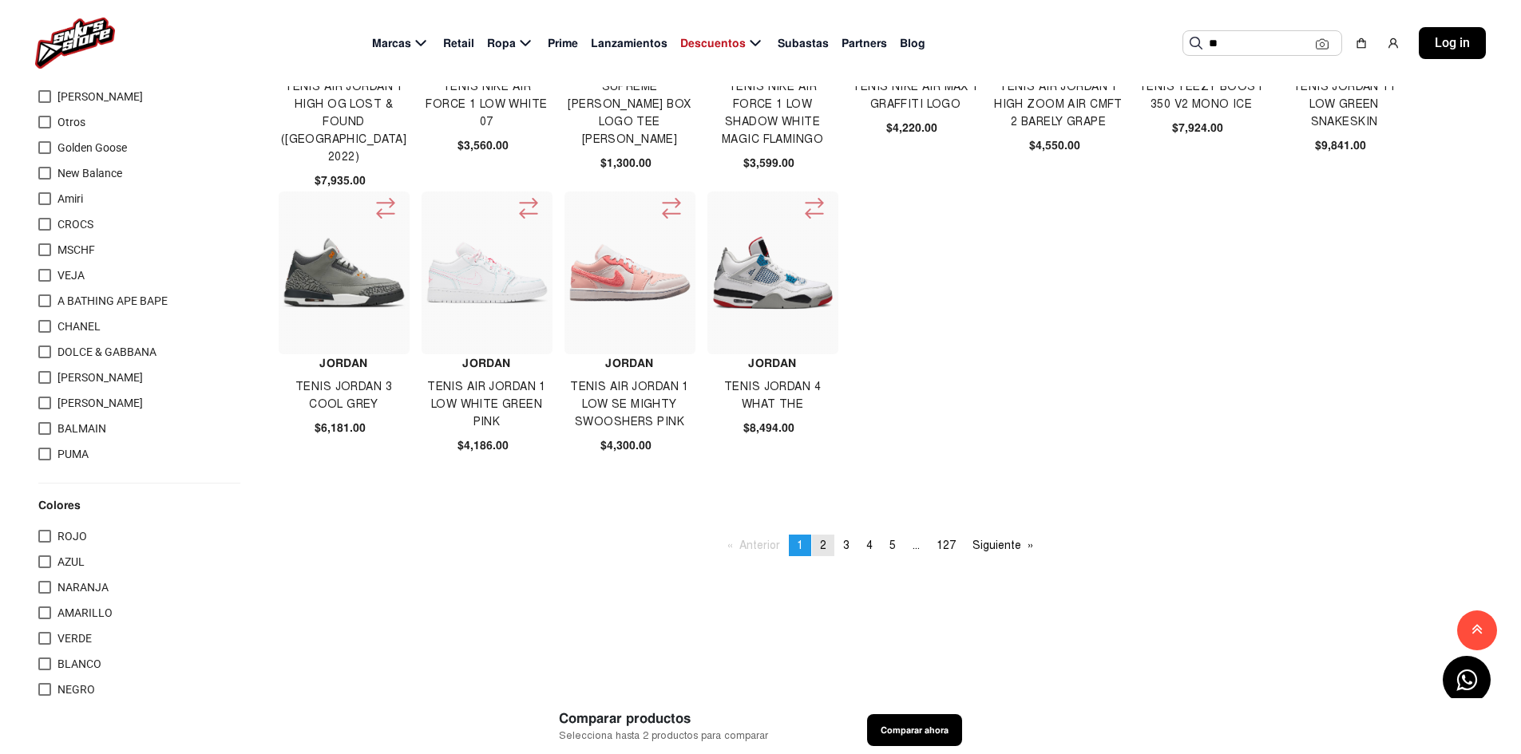
click at [825, 548] on span "2" at bounding box center [823, 546] width 6 height 14
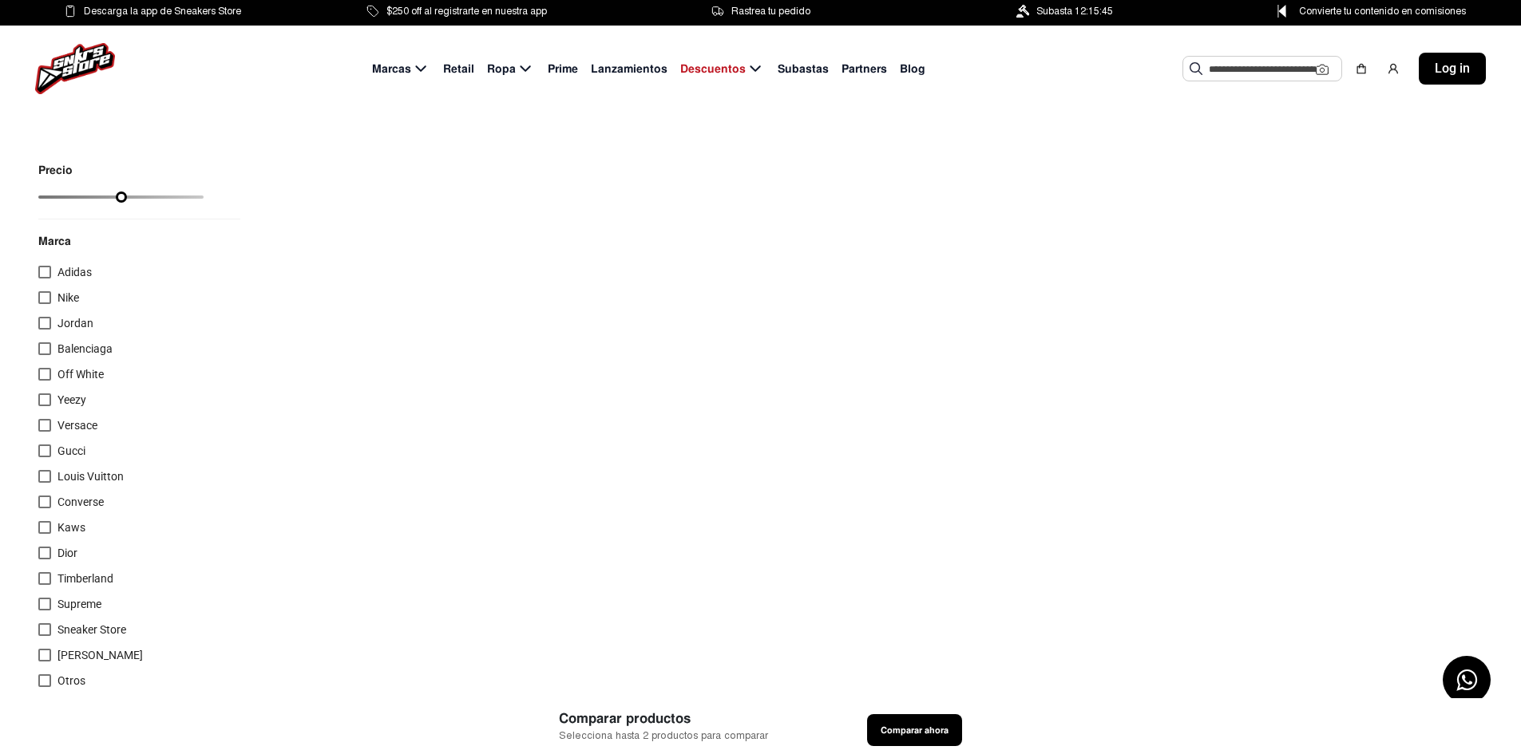
click at [42, 475] on div at bounding box center [44, 476] width 13 height 13
click at [65, 66] on img at bounding box center [75, 68] width 80 height 51
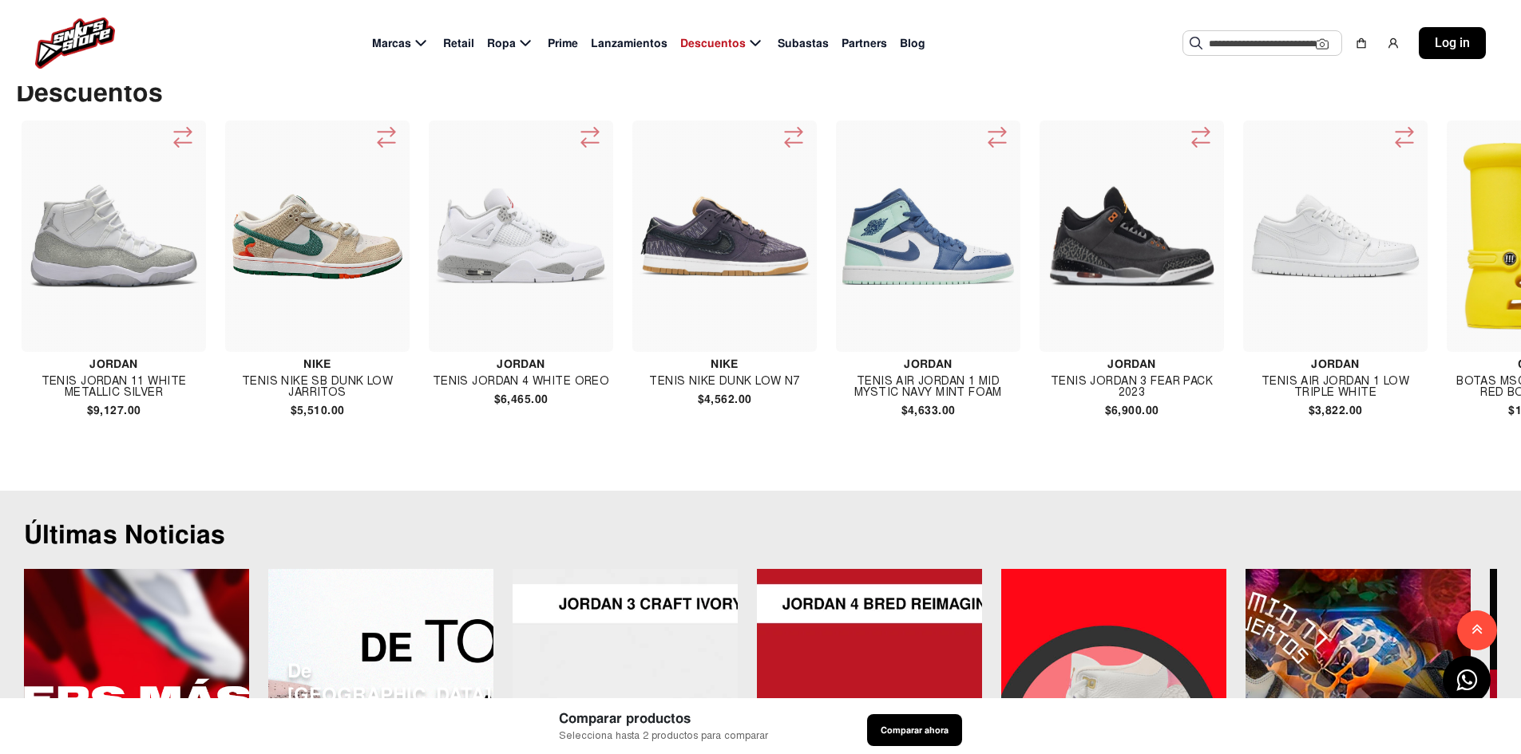
scroll to position [0, 3734]
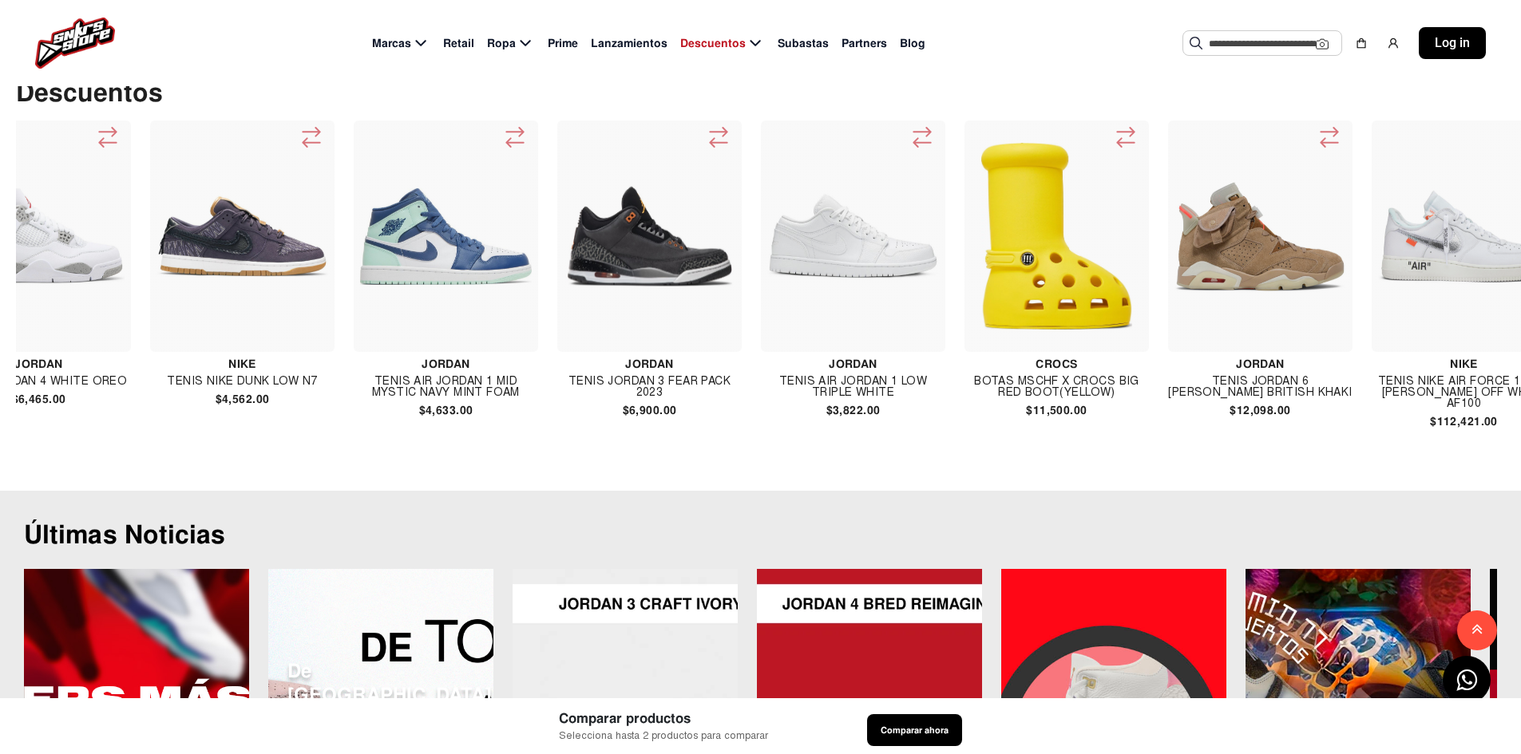
click at [464, 323] on img at bounding box center [446, 237] width 172 height 172
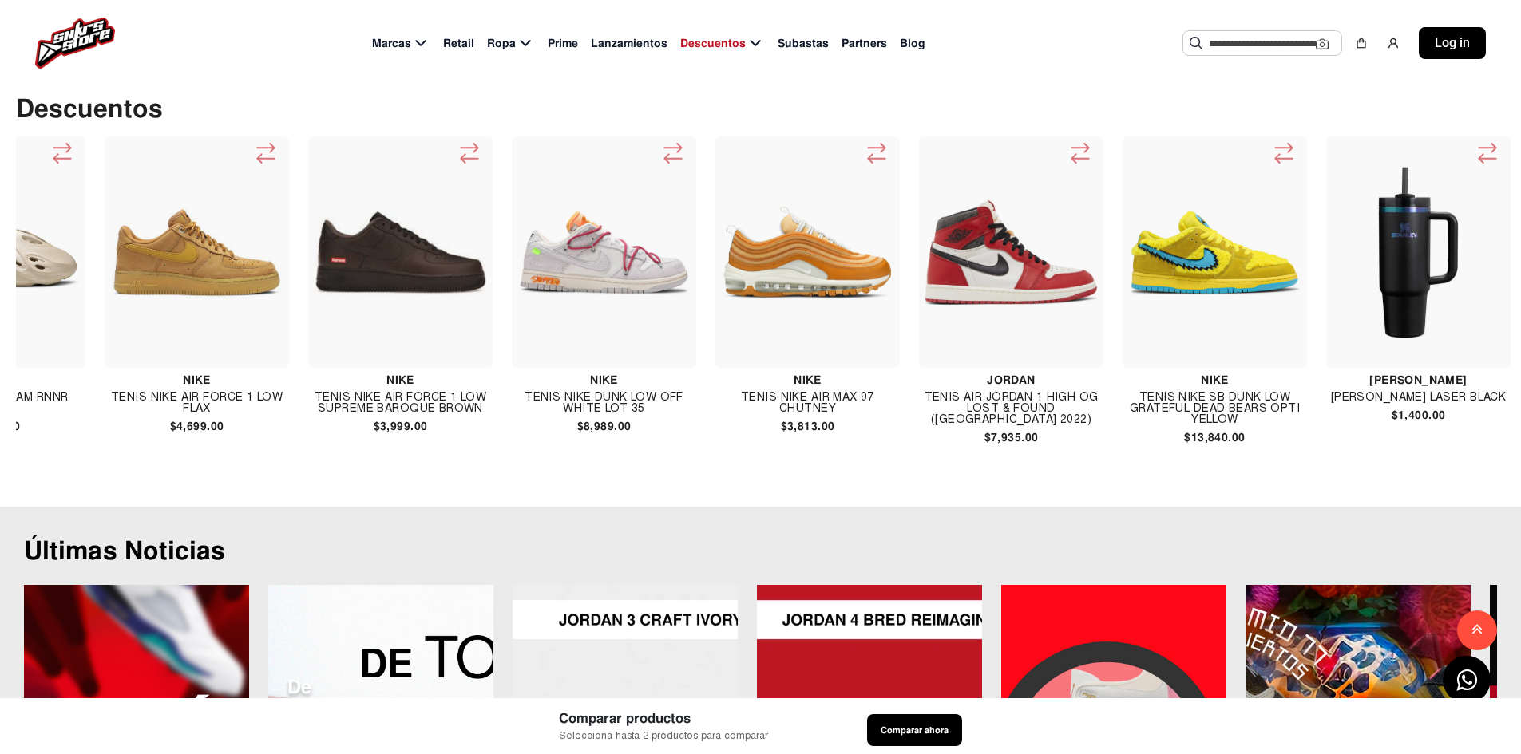
scroll to position [0, 31514]
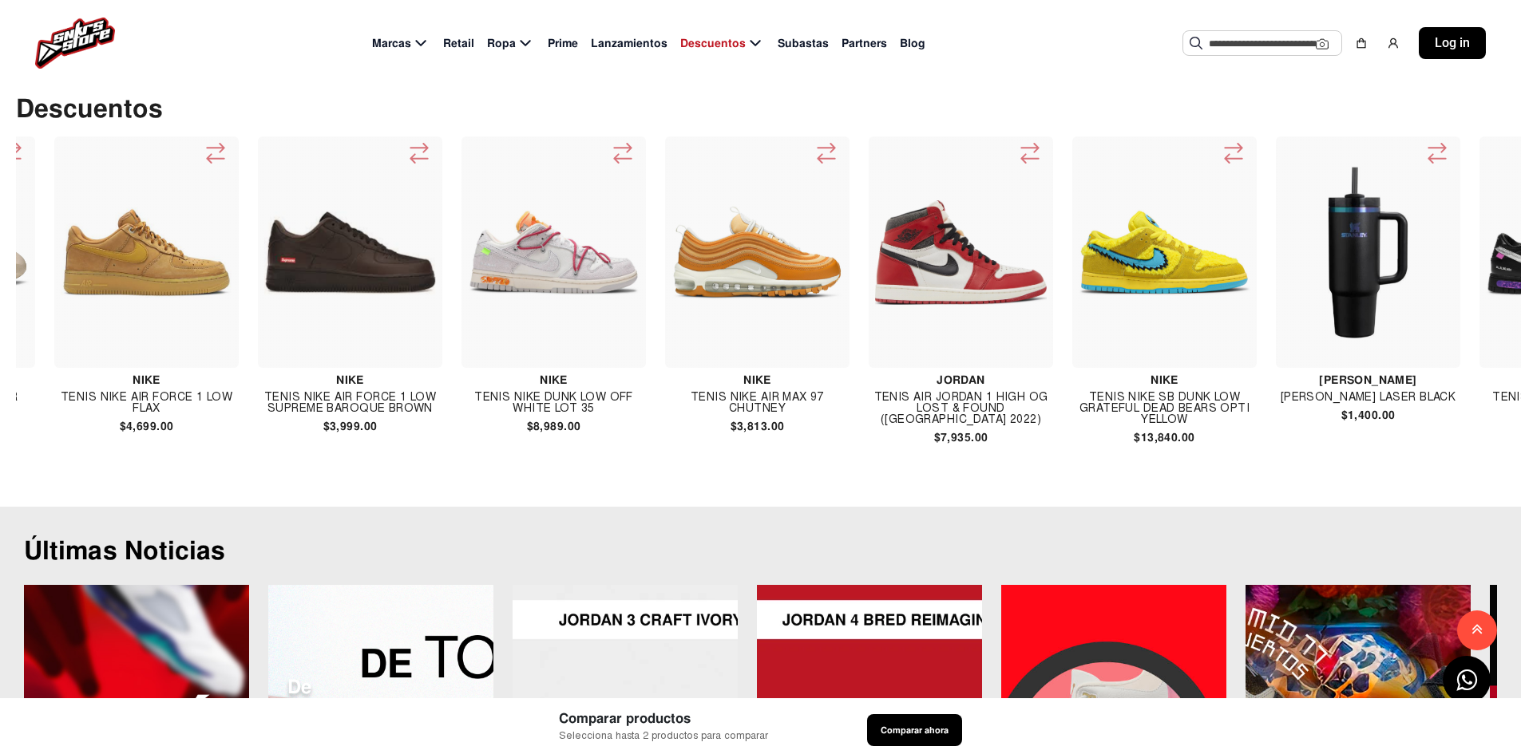
click at [278, 414] on h4 "TENIS NIKE AIR FORCE 1 LOW SUPREME BAROQUE BROWN" at bounding box center [350, 403] width 184 height 22
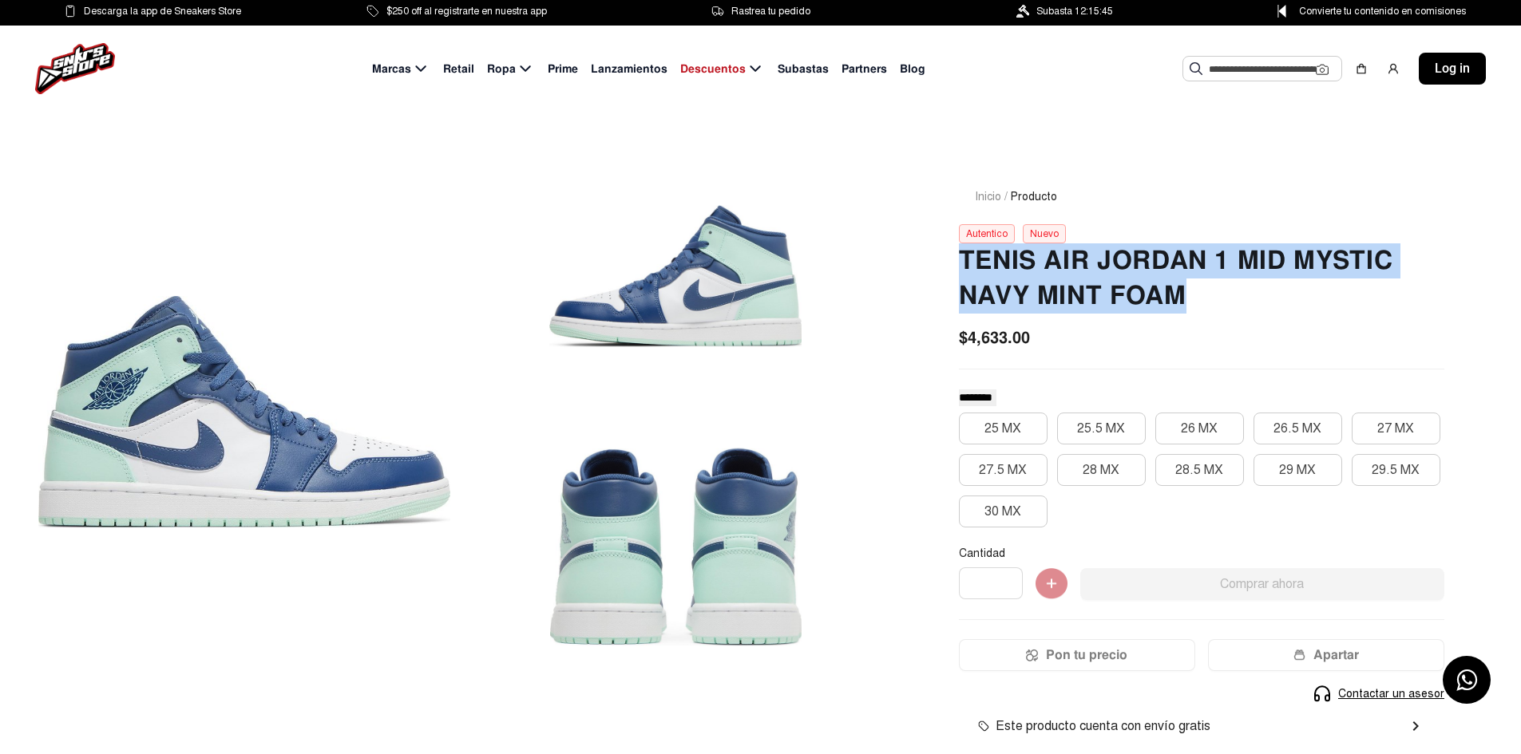
drag, startPoint x: 960, startPoint y: 263, endPoint x: 1196, endPoint y: 303, distance: 239.6
click at [1196, 303] on h2 "Tenis Air Jordan 1 Mid Mystic Navy Mint Foam" at bounding box center [1201, 278] width 485 height 70
copy h2 "Tenis Air Jordan 1 Mid Mystic Navy Mint Foam"
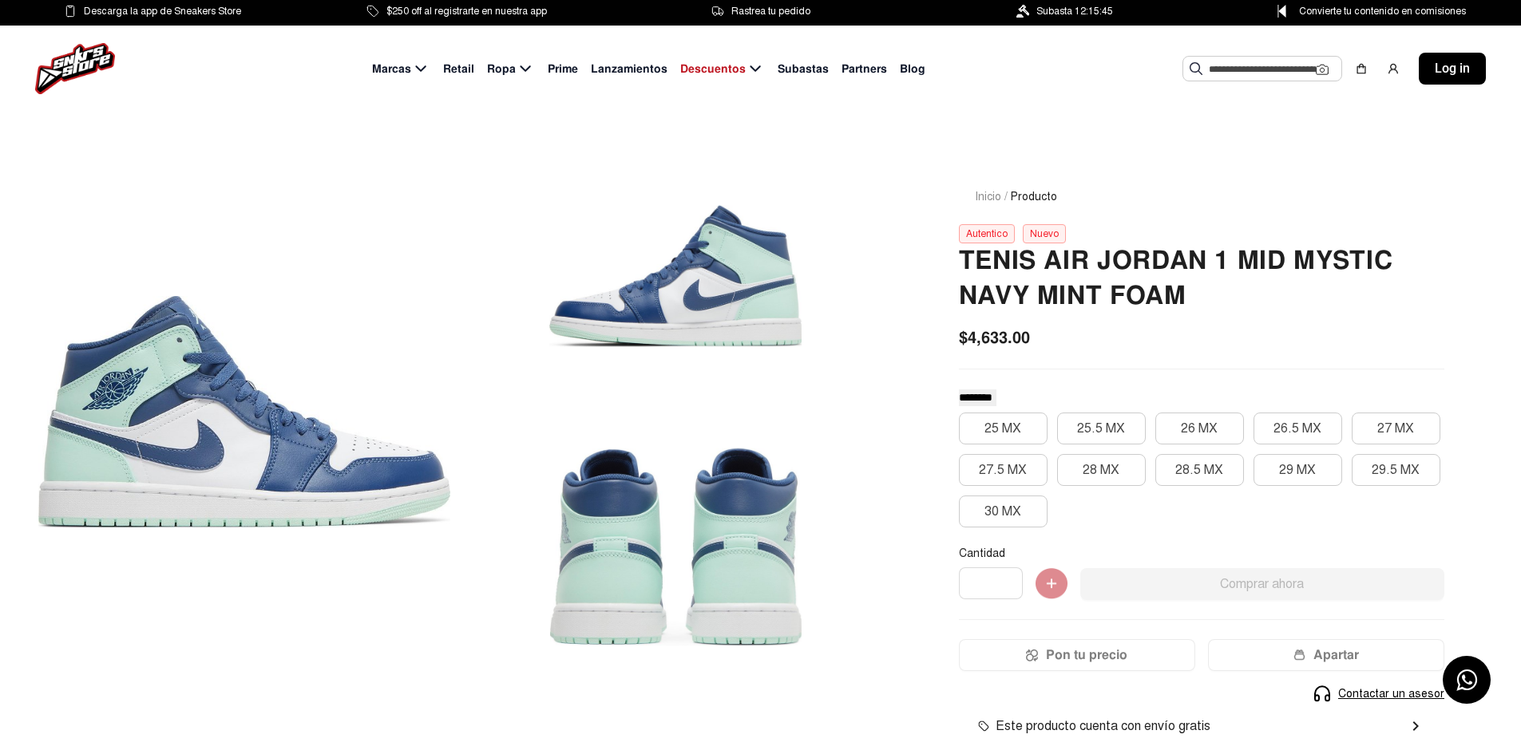
click at [830, 525] on div at bounding box center [675, 548] width 412 height 252
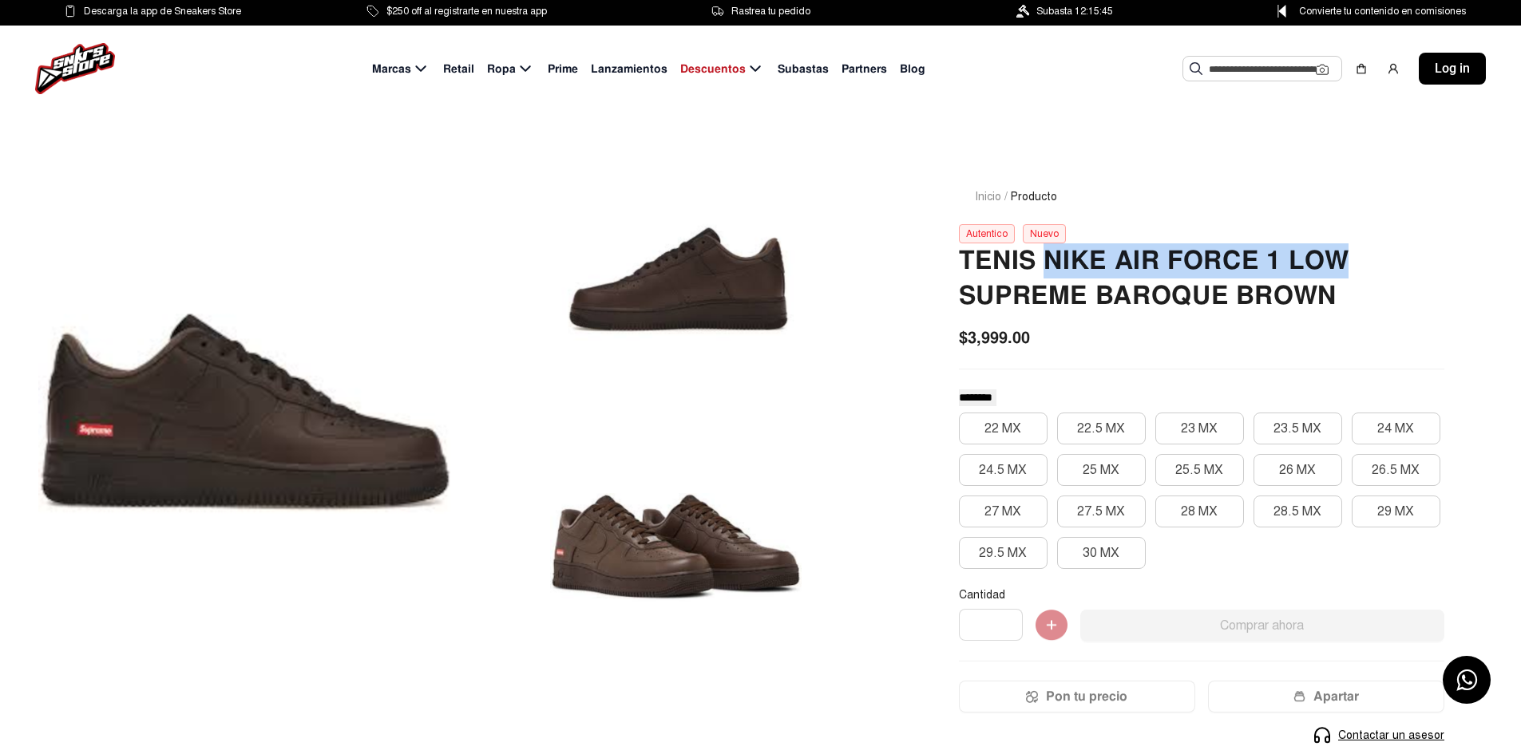
drag, startPoint x: 1047, startPoint y: 258, endPoint x: 1356, endPoint y: 248, distance: 309.1
click at [1356, 248] on h2 "TENIS NIKE AIR FORCE 1 LOW SUPREME BAROQUE BROWN" at bounding box center [1201, 278] width 485 height 70
copy h2 "NIKE AIR FORCE 1 LOW"
click at [92, 68] on img at bounding box center [75, 68] width 80 height 51
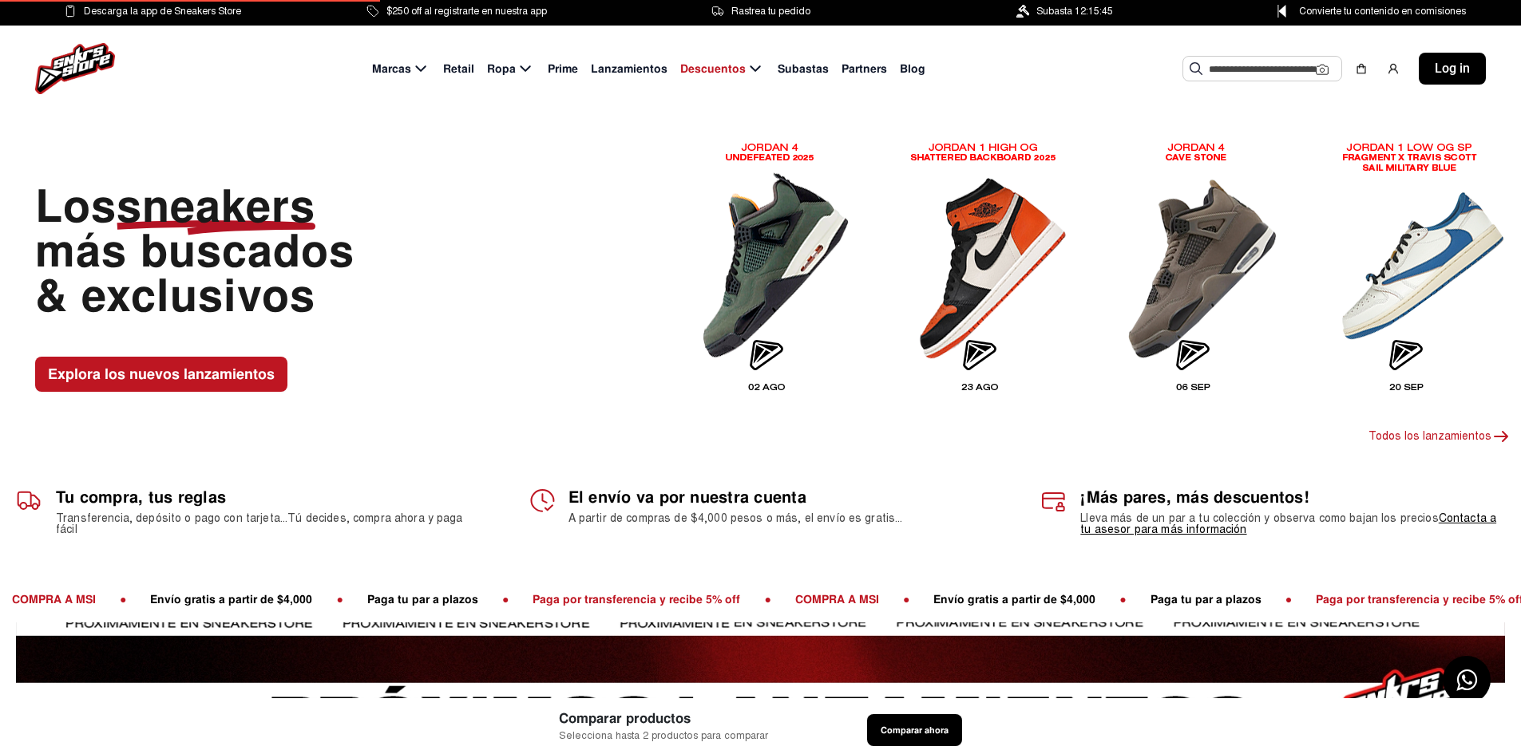
click at [1225, 67] on input "text" at bounding box center [1262, 69] width 107 height 24
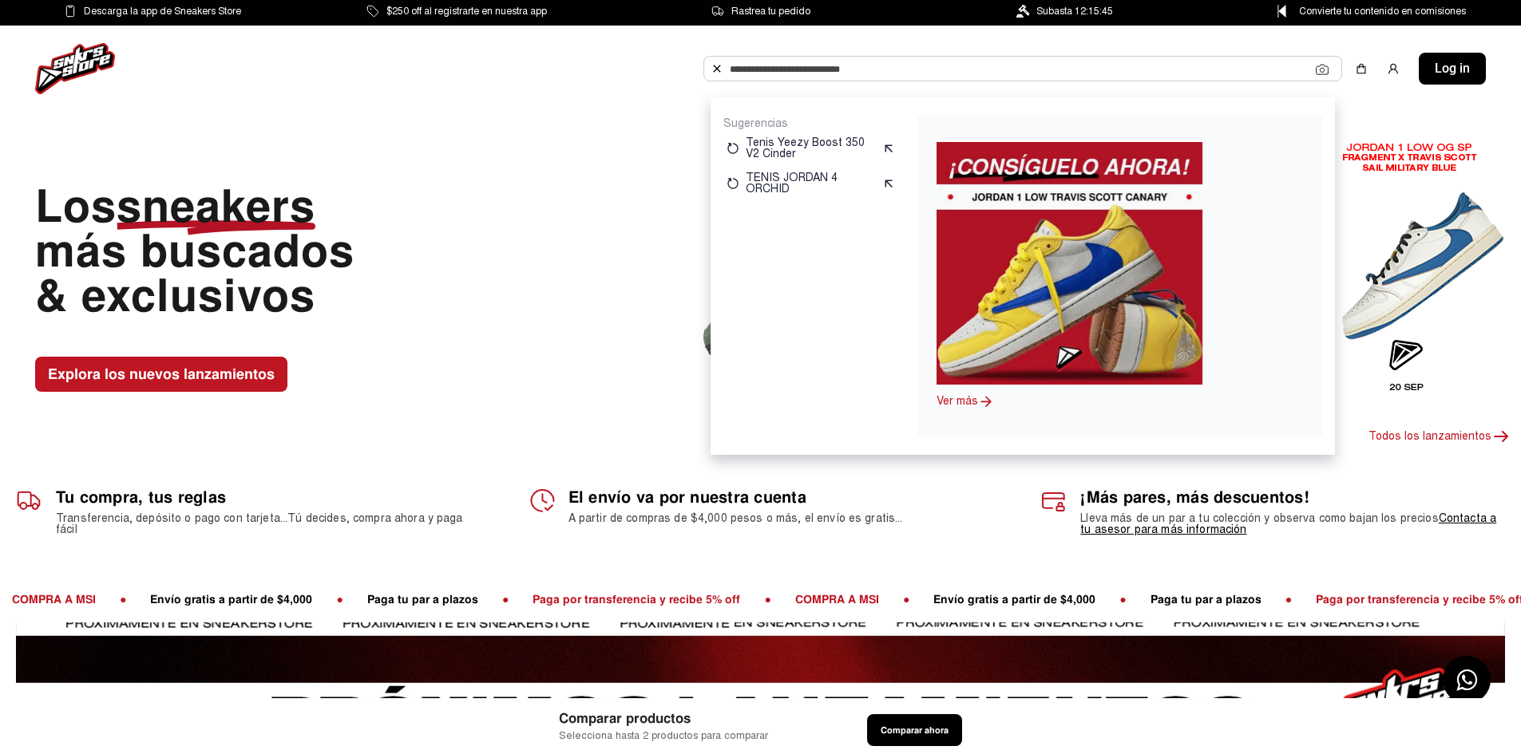
paste input "**********"
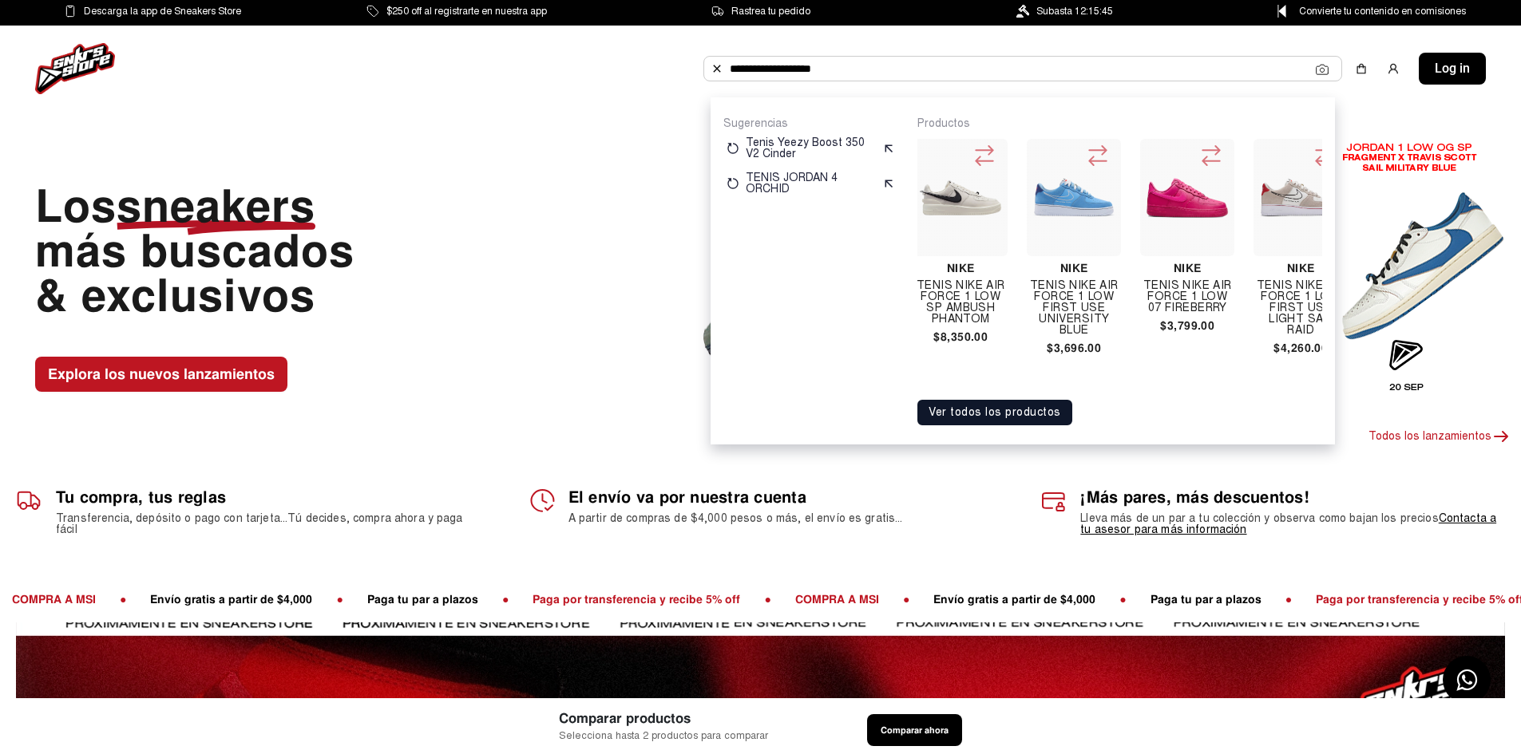
scroll to position [0, 4409]
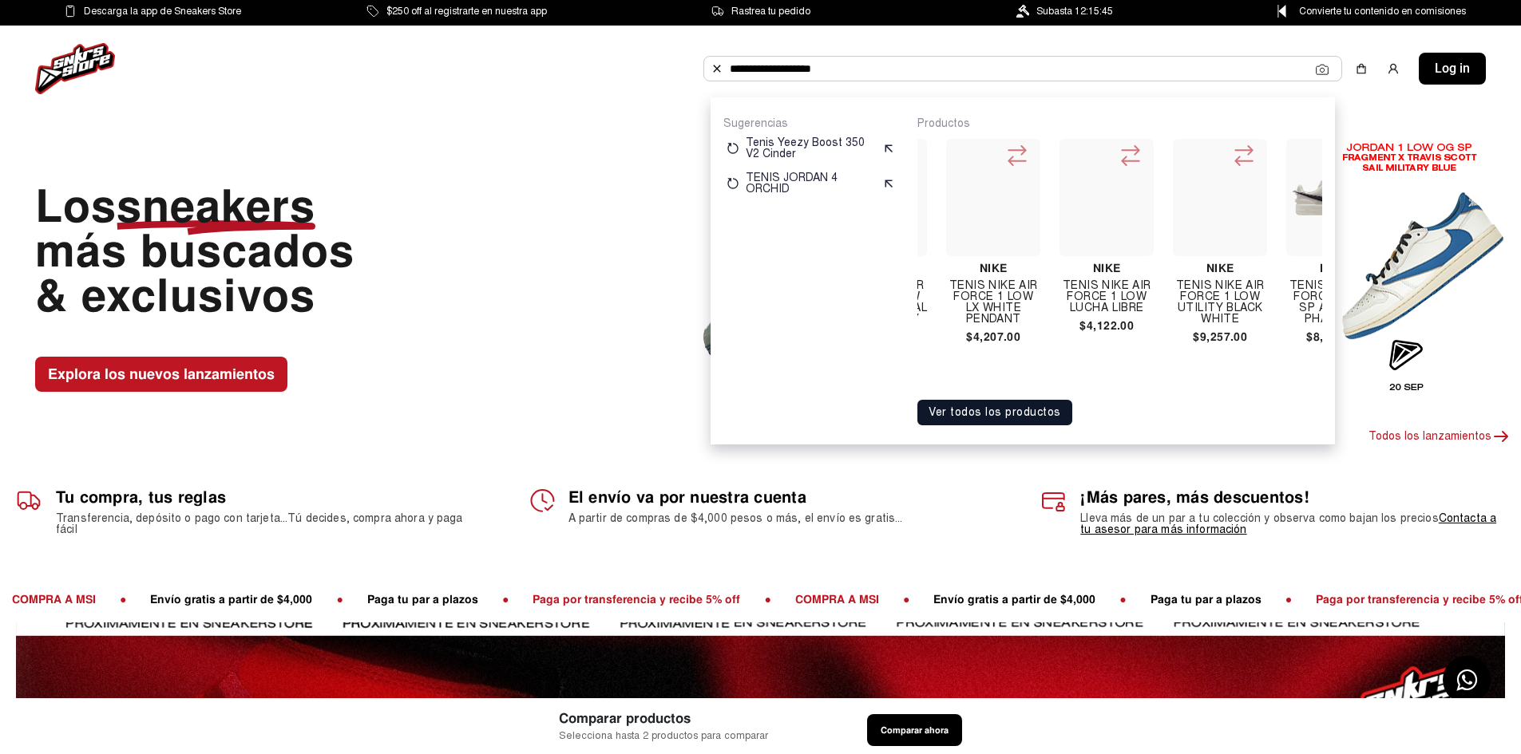
type input "**********"
click at [1300, 200] on img at bounding box center [1332, 197] width 81 height 35
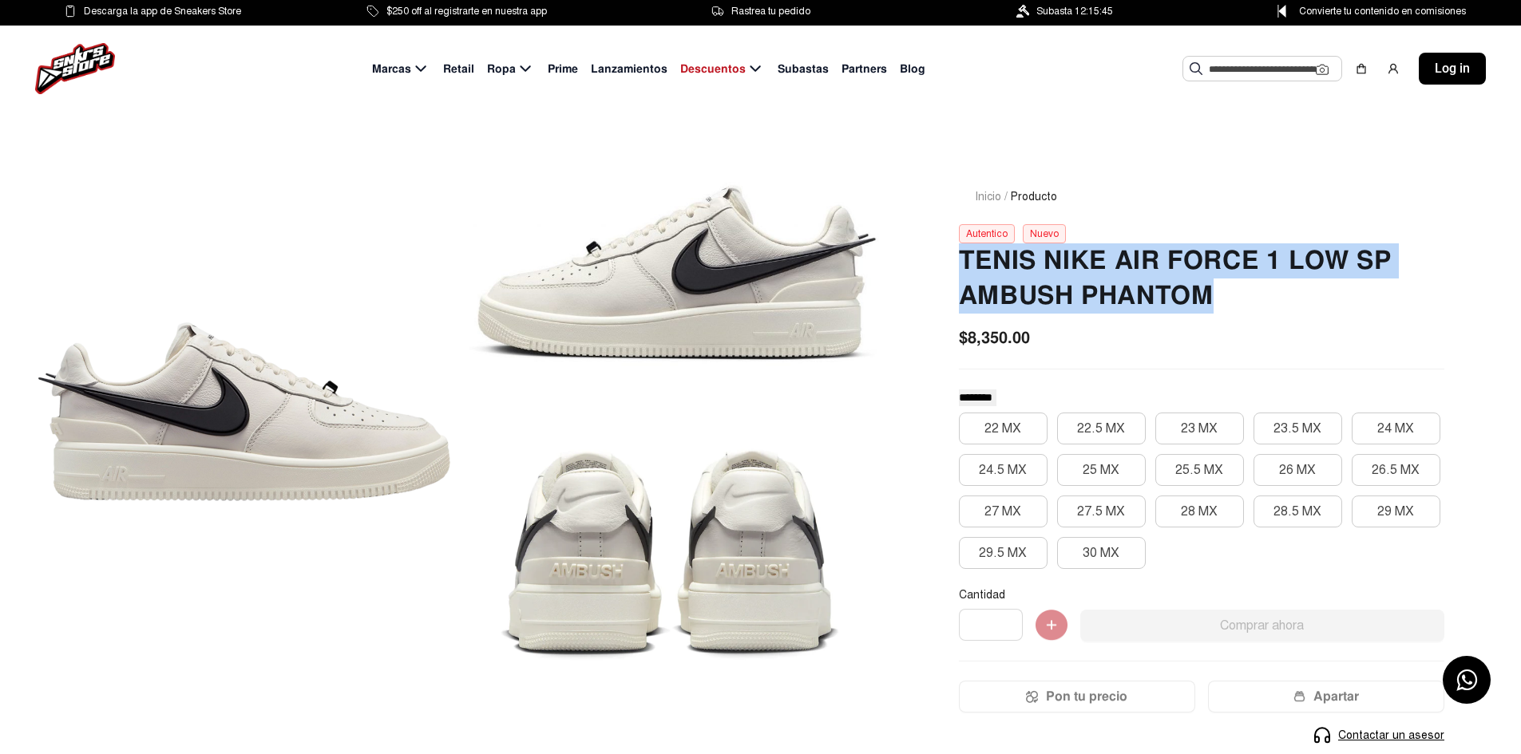
drag, startPoint x: 961, startPoint y: 259, endPoint x: 1227, endPoint y: 303, distance: 269.3
click at [1227, 303] on h2 "Tenis Nike Air Force 1 Low Sp Ambush Phantom" at bounding box center [1201, 278] width 485 height 70
copy h2 "Tenis Nike Air Force 1 Low Sp Ambush Phantom"
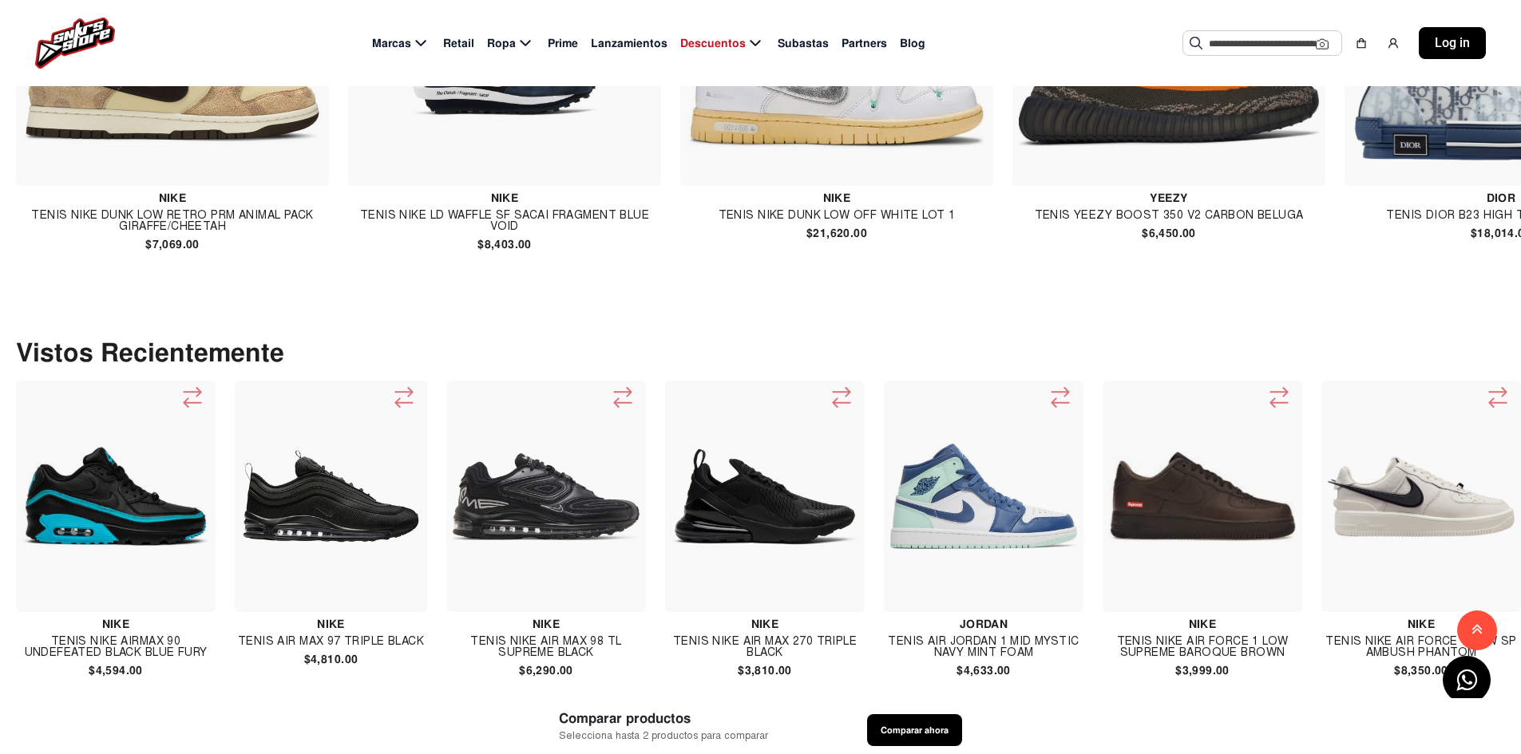
scroll to position [1597, 0]
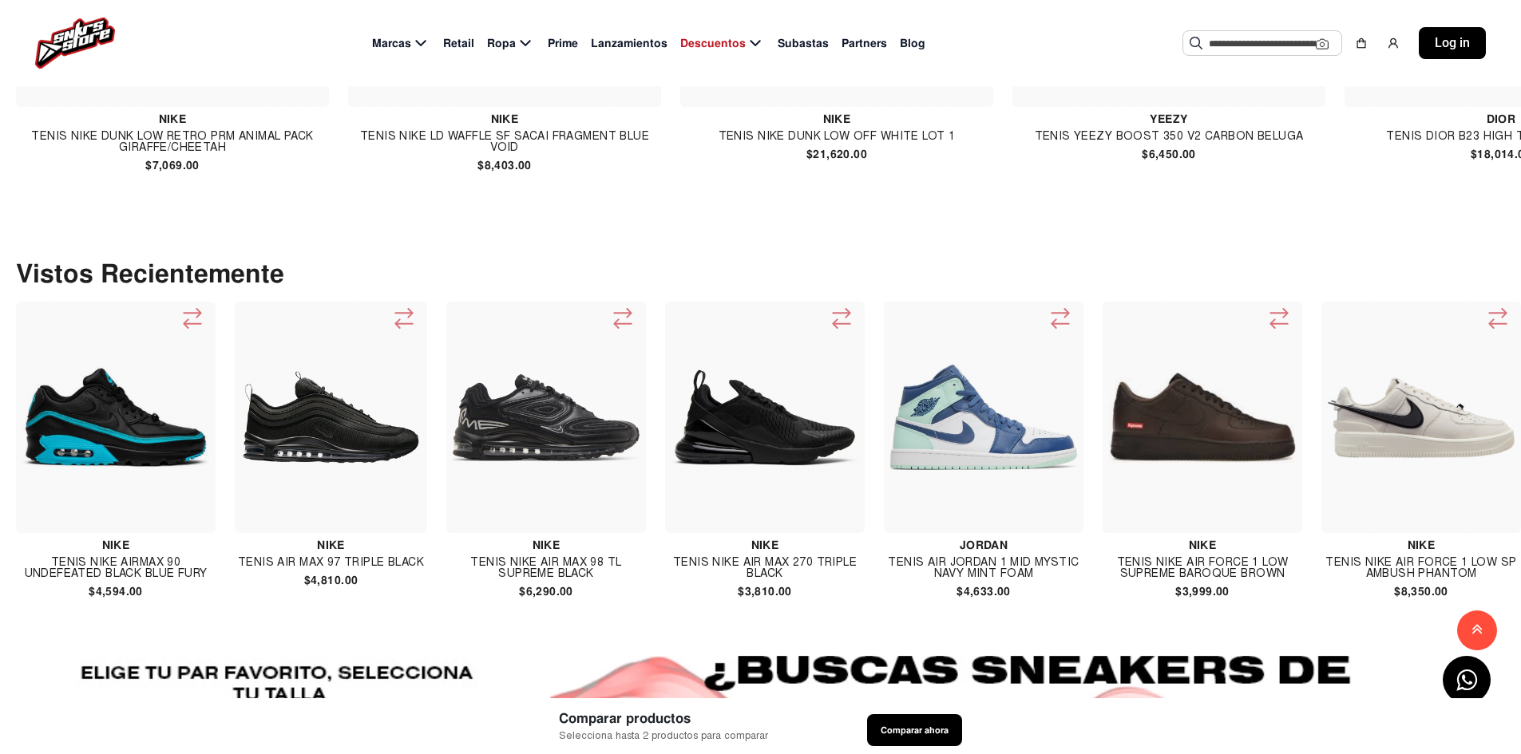
click at [1015, 449] on img at bounding box center [983, 417] width 187 height 187
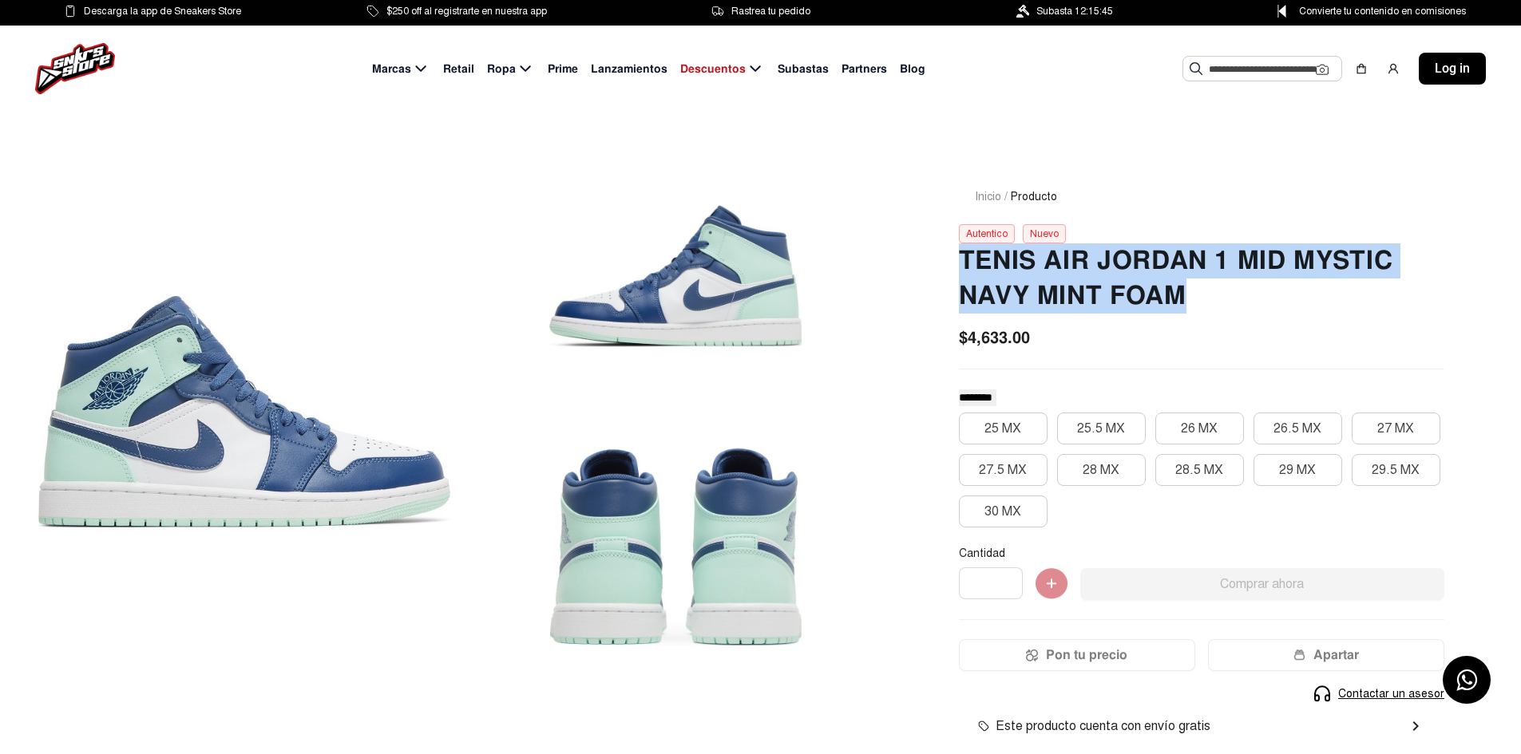
drag, startPoint x: 966, startPoint y: 258, endPoint x: 1217, endPoint y: 289, distance: 253.4
click at [1217, 289] on h2 "Tenis Air Jordan 1 Mid Mystic Navy Mint Foam" at bounding box center [1201, 278] width 485 height 70
copy h2 "Tenis Air Jordan 1 Mid Mystic Navy Mint Foam"
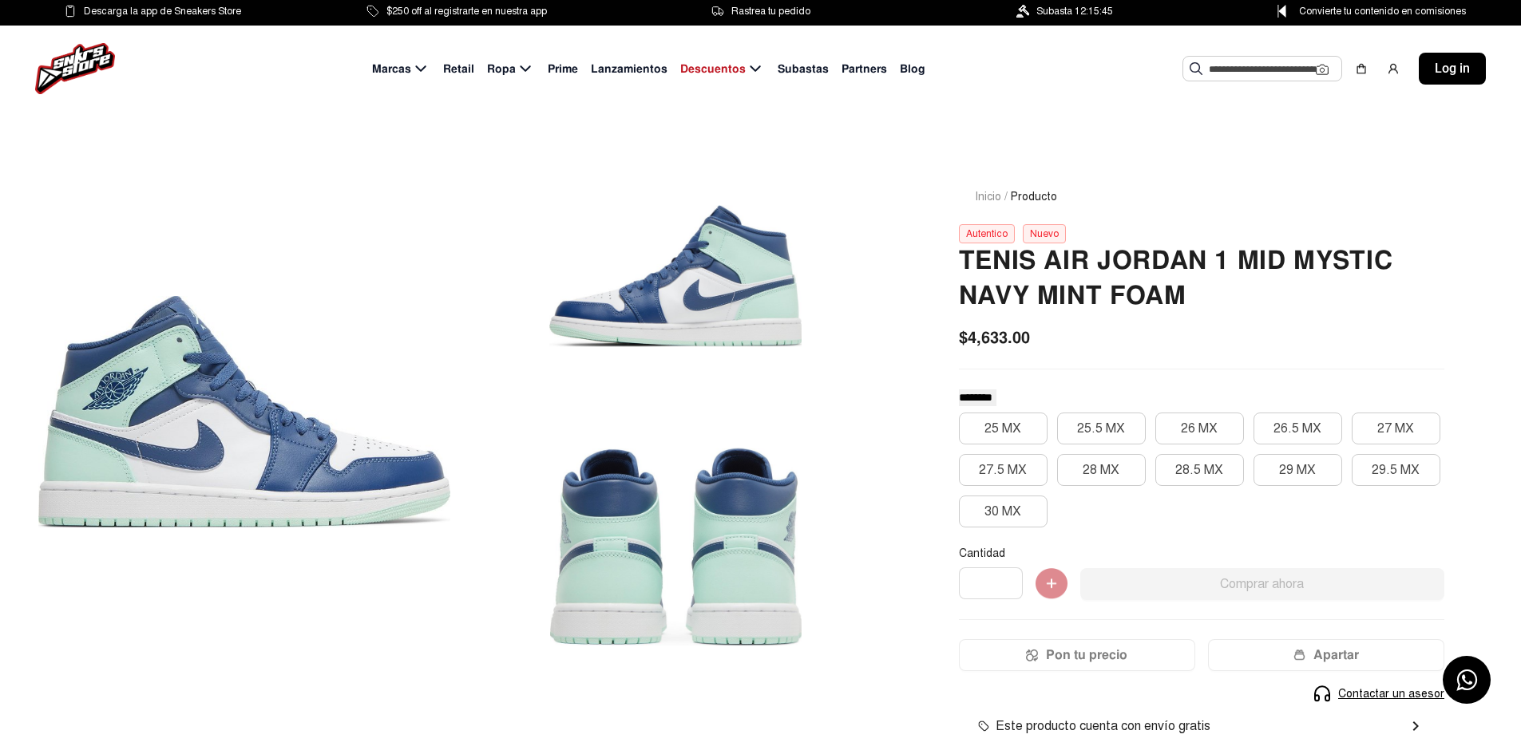
click at [1243, 63] on input "text" at bounding box center [1262, 69] width 107 height 24
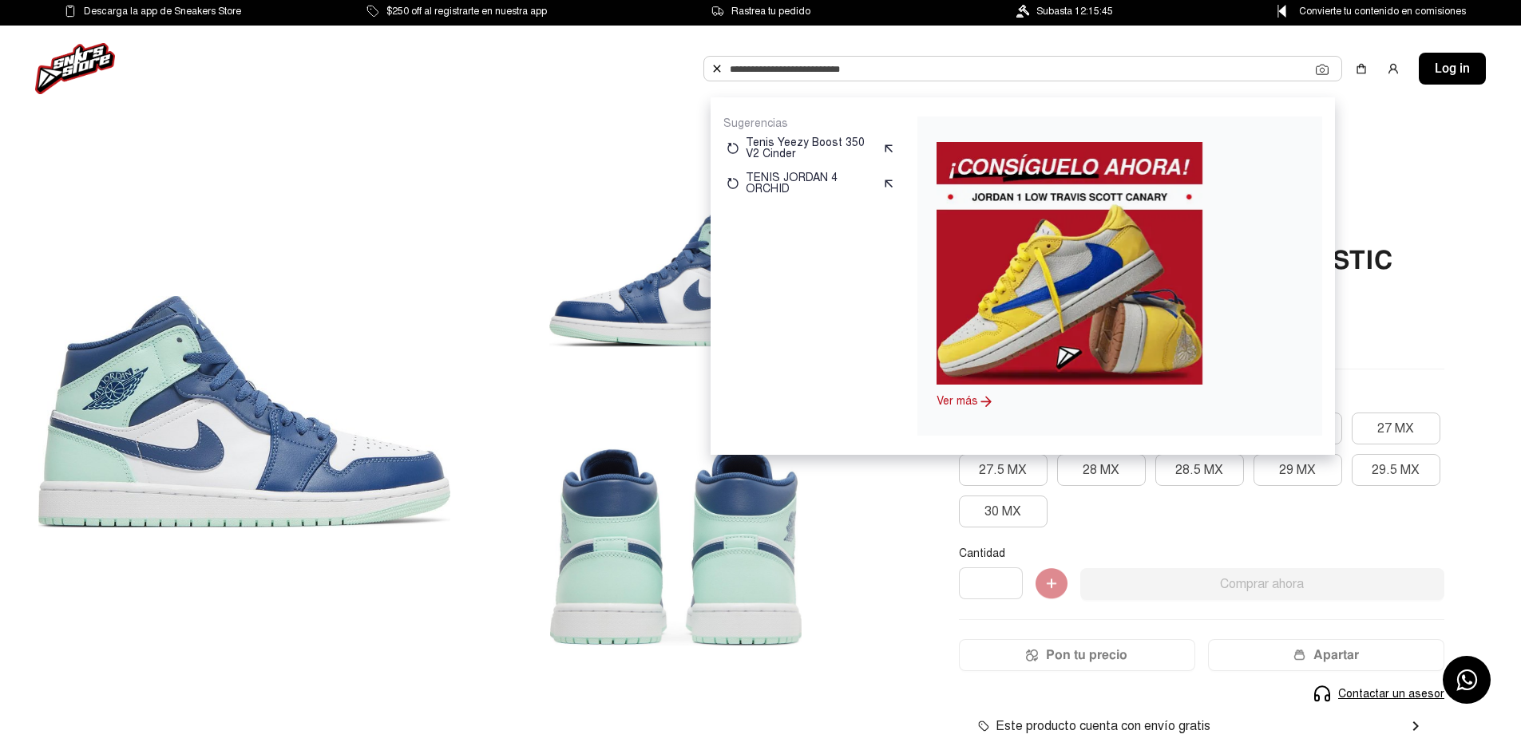
paste input "**********"
click at [983, 65] on input "**********" at bounding box center [1023, 69] width 586 height 24
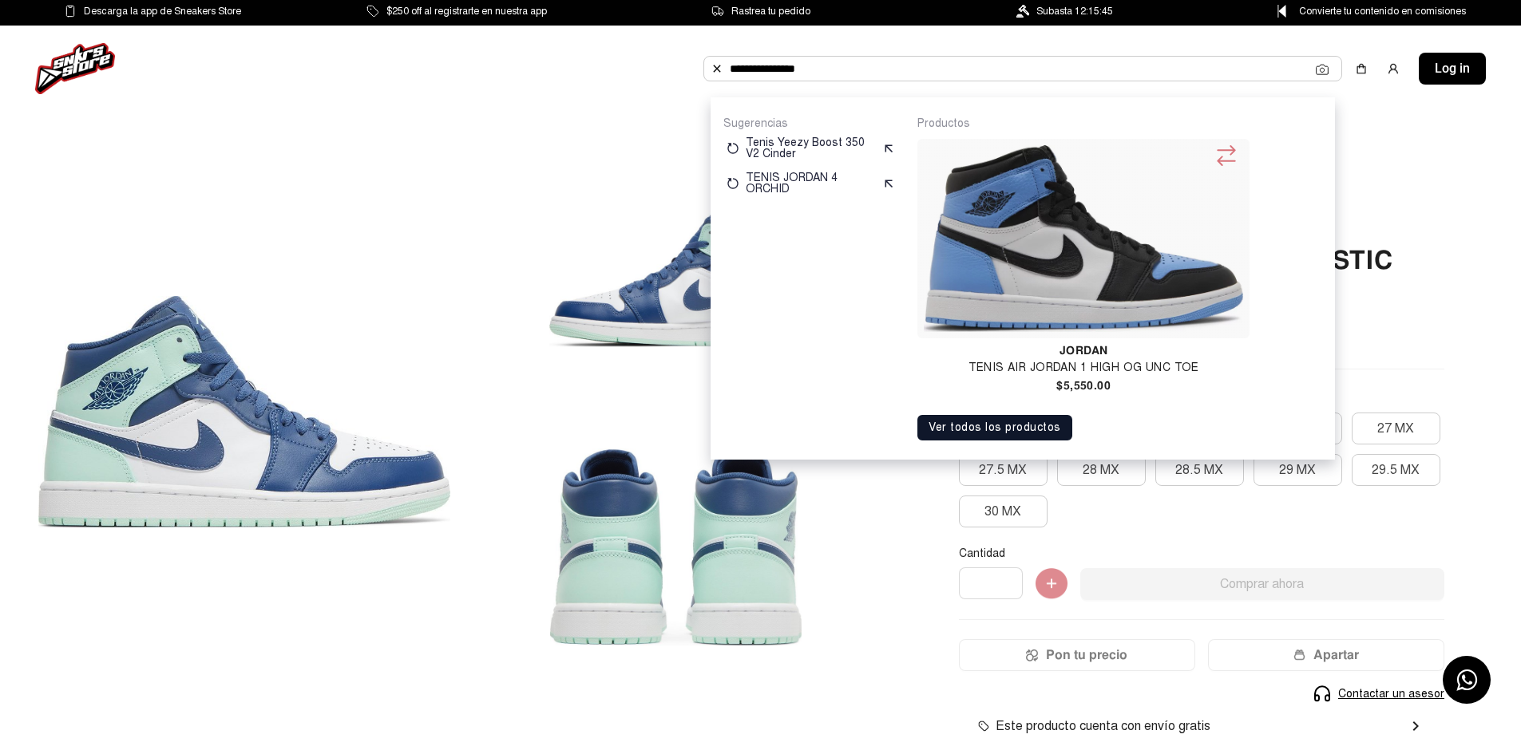
type input "**********"
click at [1072, 274] on img at bounding box center [1083, 238] width 319 height 187
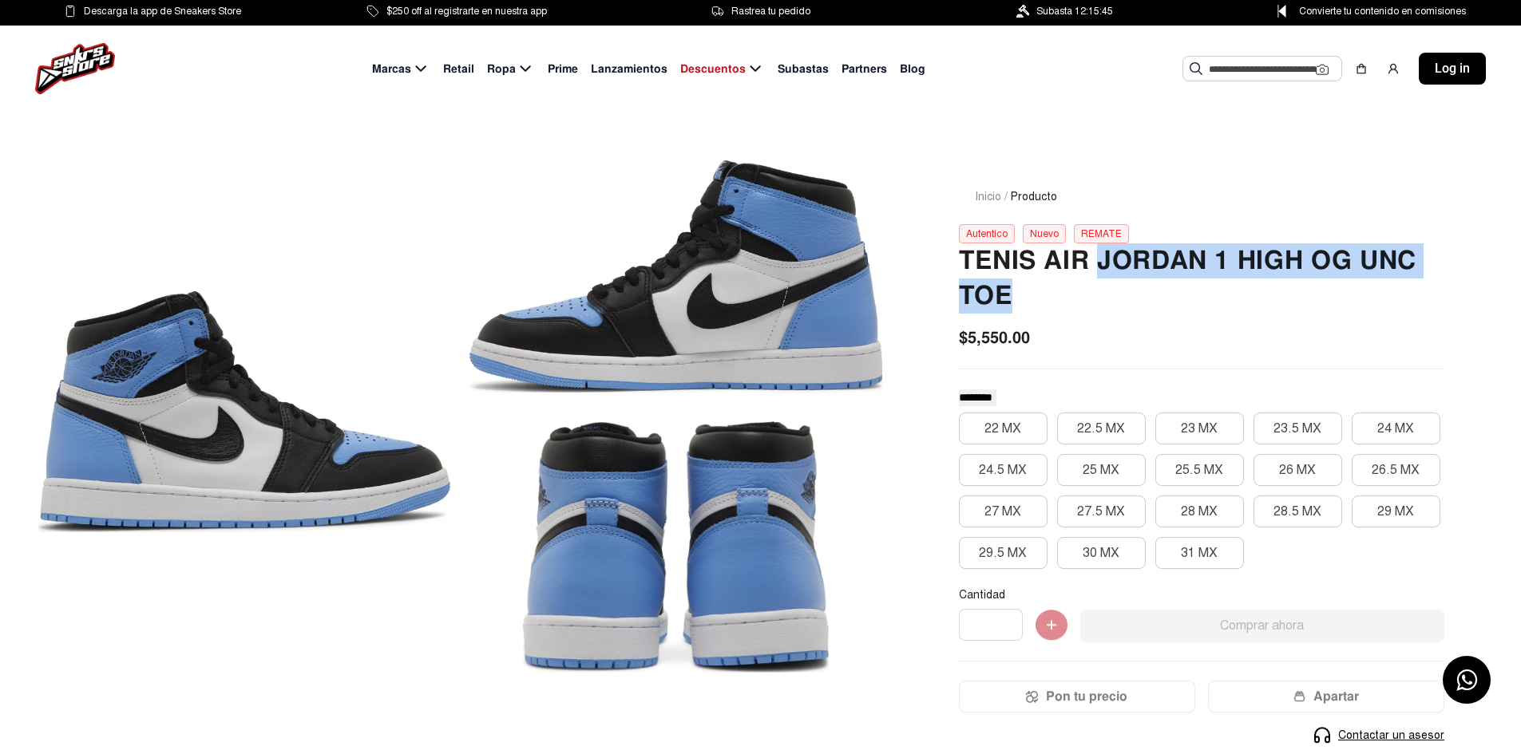
drag, startPoint x: 1103, startPoint y: 257, endPoint x: 1191, endPoint y: 286, distance: 92.4
click at [1191, 286] on h2 "Tenis Air Jordan 1 High Og Unc Toe" at bounding box center [1201, 278] width 485 height 70
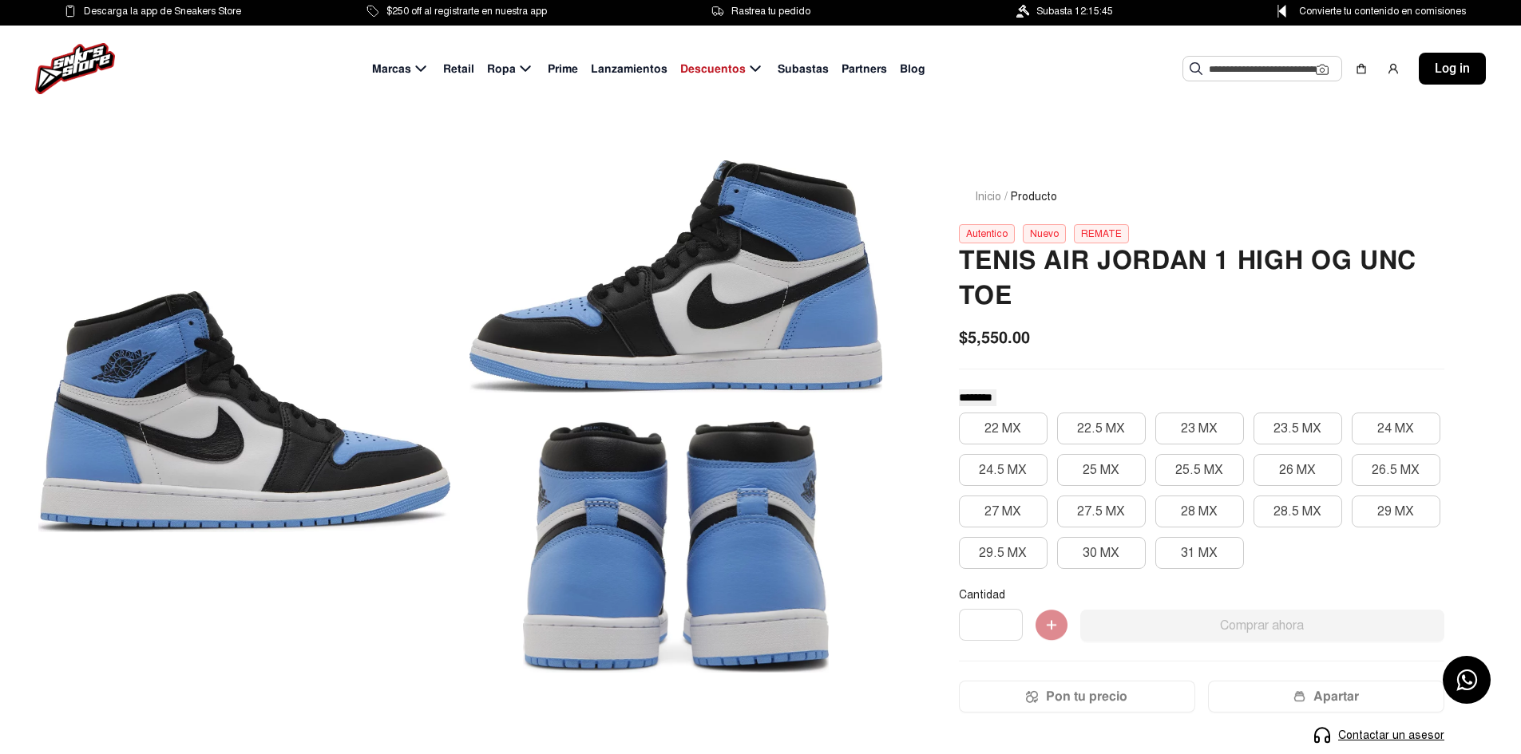
click at [511, 234] on div at bounding box center [675, 276] width 412 height 252
